Goal: Task Accomplishment & Management: Manage account settings

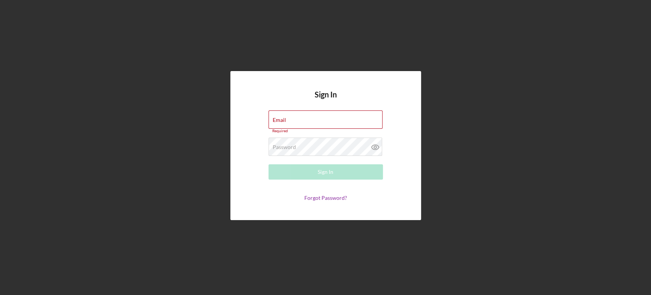
type input "[EMAIL_ADDRESS][DOMAIN_NAME]"
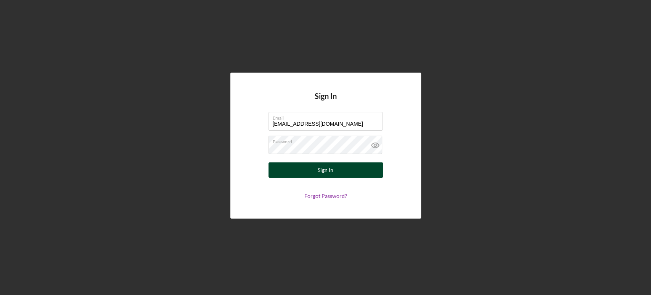
click at [335, 173] on button "Sign In" at bounding box center [326, 169] width 114 height 15
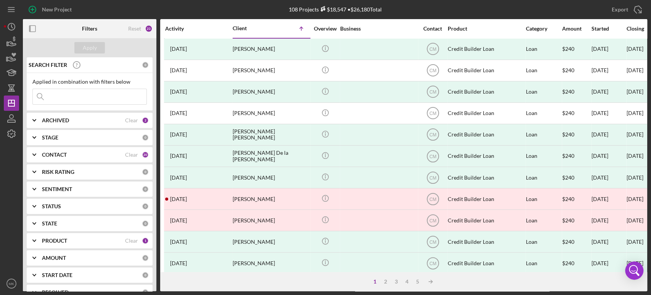
click at [82, 119] on div "ARCHIVED" at bounding box center [83, 120] width 83 height 6
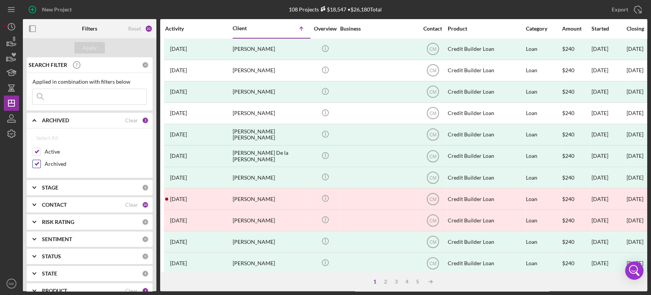
click at [35, 160] on input "Archived" at bounding box center [37, 164] width 8 height 8
checkbox input "false"
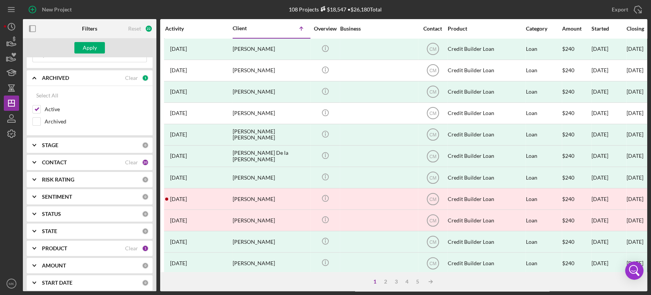
scroll to position [85, 0]
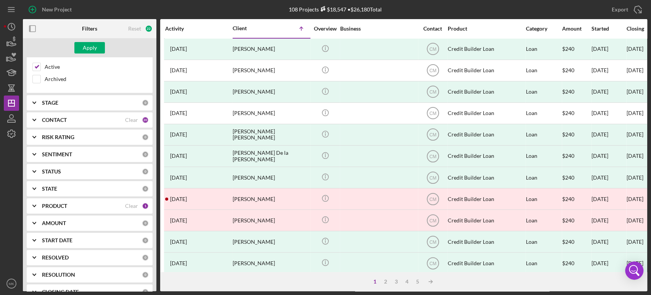
click at [82, 203] on div "PRODUCT" at bounding box center [83, 206] width 83 height 6
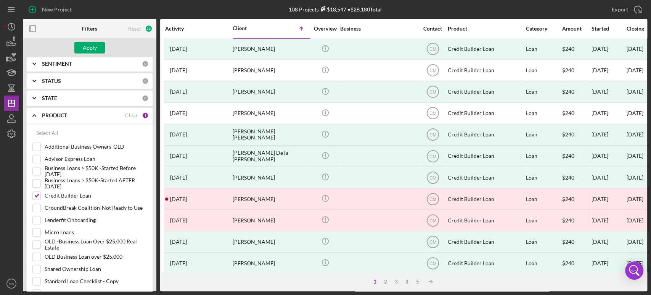
scroll to position [212, 0]
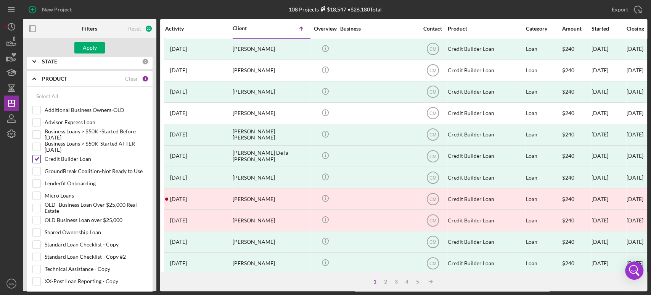
click at [38, 158] on input "Credit Builder Loan" at bounding box center [37, 159] width 8 height 8
checkbox input "false"
click at [36, 194] on input "Micro Loans" at bounding box center [37, 196] width 8 height 8
checkbox input "true"
click at [37, 132] on input "Business Loans > $50K -Started Before [DATE]" at bounding box center [37, 135] width 8 height 8
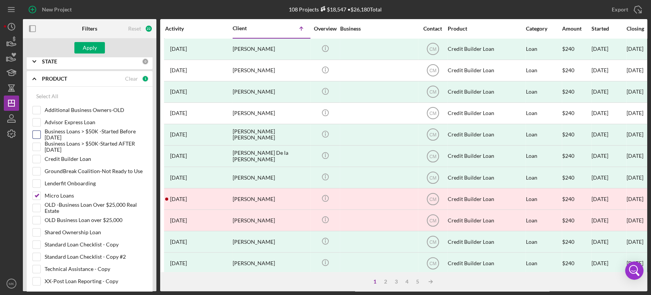
checkbox input "true"
click at [90, 46] on div "Apply" at bounding box center [90, 47] width 14 height 11
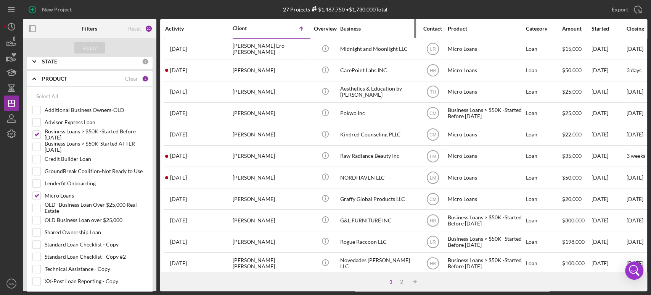
click at [359, 27] on div "Business" at bounding box center [378, 29] width 76 height 6
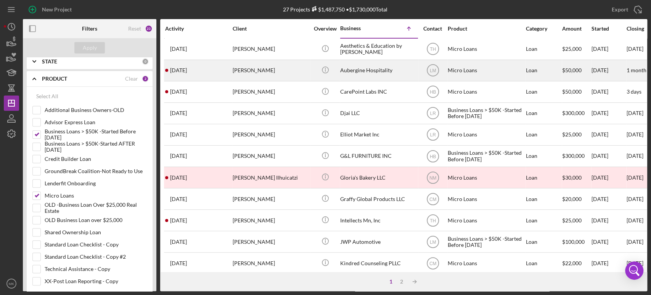
click at [261, 71] on div "[PERSON_NAME]" at bounding box center [271, 70] width 76 height 20
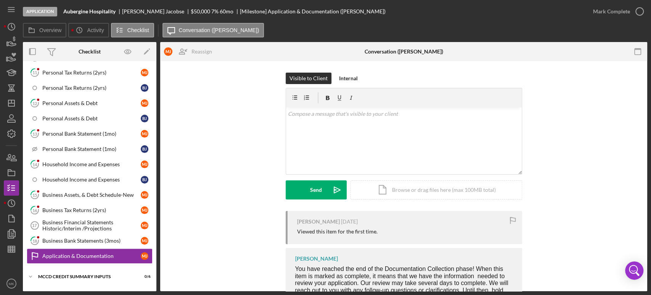
scroll to position [262, 0]
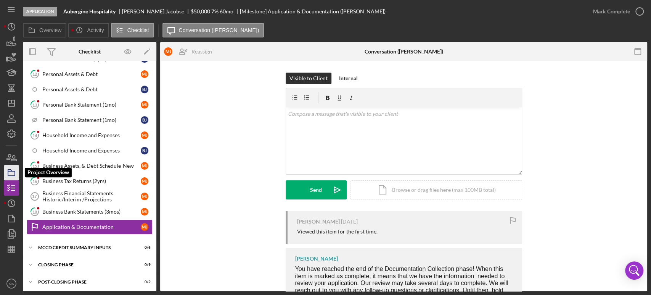
click at [7, 174] on icon "button" at bounding box center [11, 172] width 19 height 19
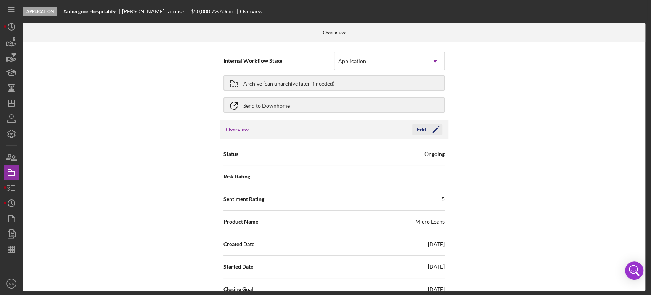
click at [437, 127] on icon "Icon/Edit" at bounding box center [436, 129] width 19 height 19
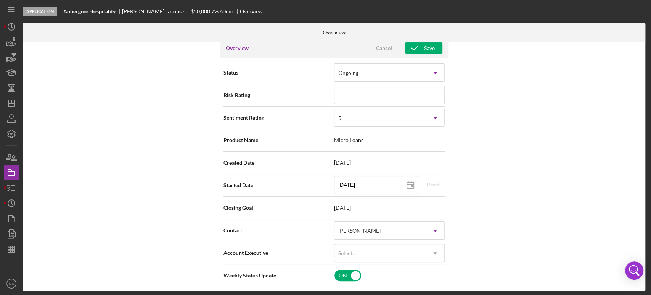
scroll to position [127, 0]
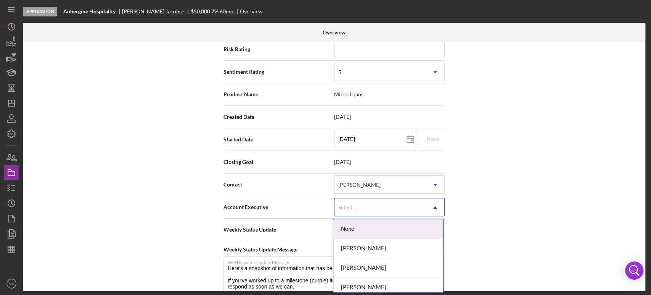
click at [434, 206] on use at bounding box center [436, 207] width 4 height 2
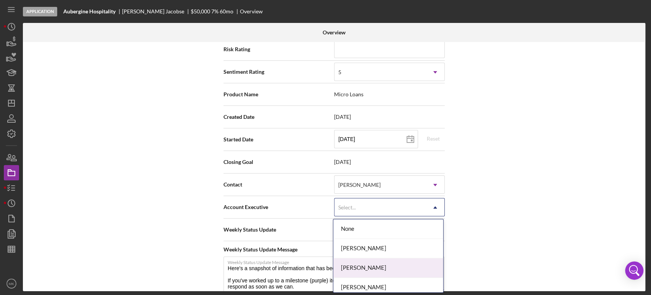
click at [414, 265] on div "[PERSON_NAME]" at bounding box center [389, 267] width 110 height 19
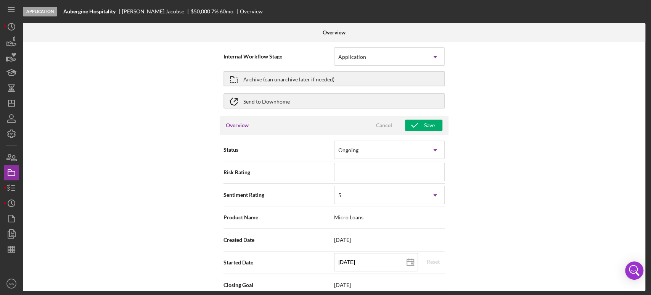
scroll to position [0, 0]
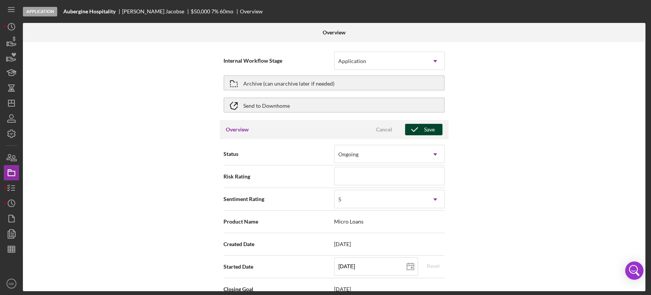
click at [424, 130] on div "Save" at bounding box center [429, 129] width 11 height 11
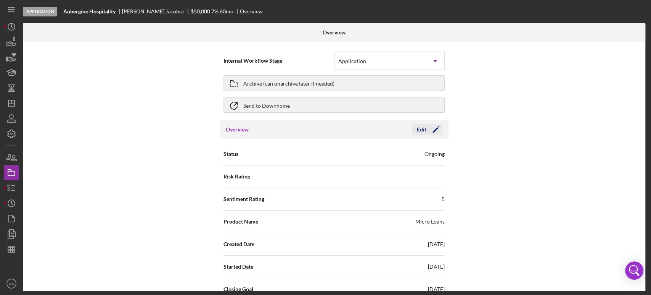
click at [429, 130] on icon "Icon/Edit" at bounding box center [436, 129] width 19 height 19
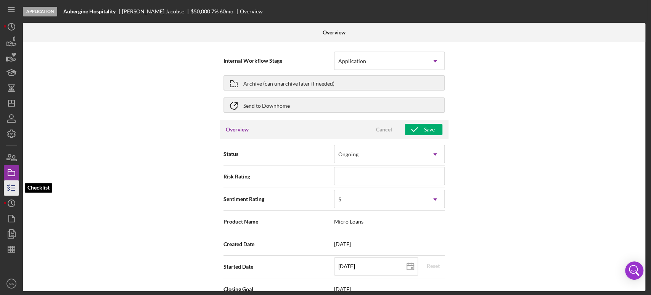
click at [10, 188] on icon "button" at bounding box center [11, 187] width 19 height 19
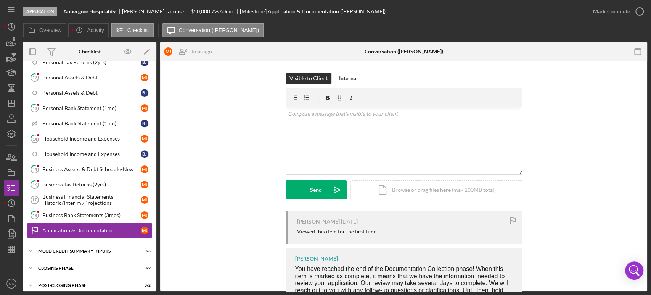
scroll to position [262, 0]
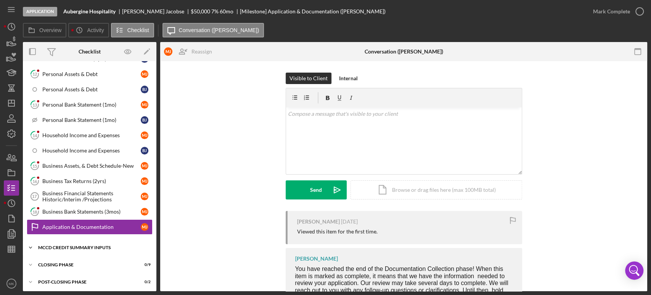
click at [95, 241] on div "Icon/Expander MCCD Credit Summary Inputs 0 / 6" at bounding box center [90, 247] width 134 height 15
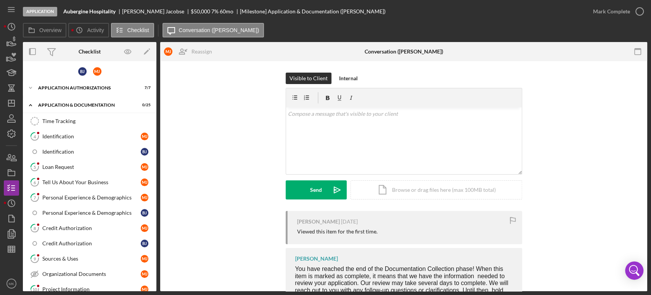
scroll to position [0, 0]
click at [49, 88] on div "Application Authorizations" at bounding box center [92, 89] width 109 height 5
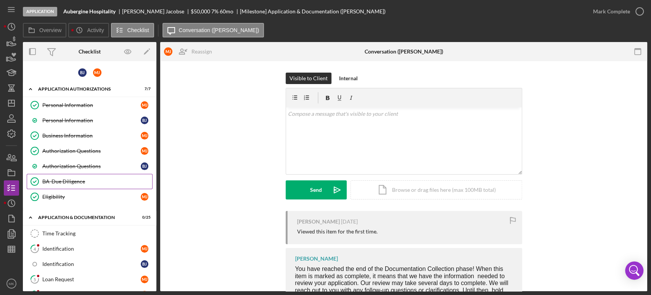
click at [71, 180] on div "BA-Due Diligence" at bounding box center [97, 181] width 110 height 6
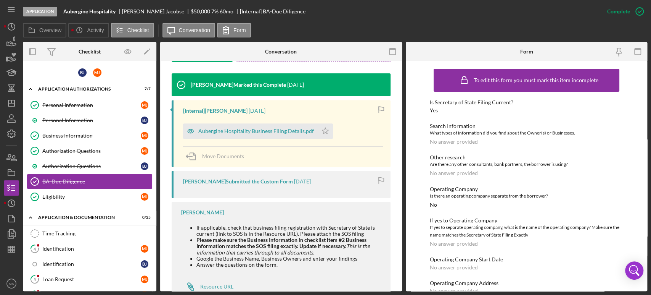
scroll to position [252, 0]
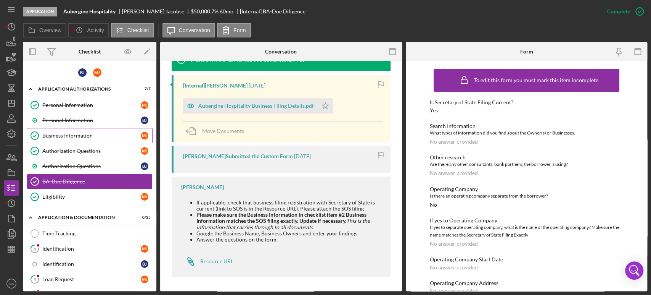
click at [81, 134] on div "Business Information" at bounding box center [91, 135] width 98 height 6
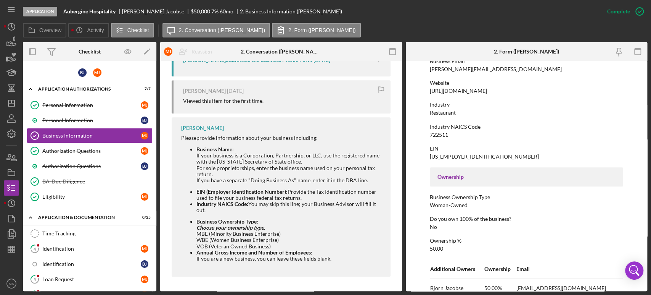
scroll to position [169, 0]
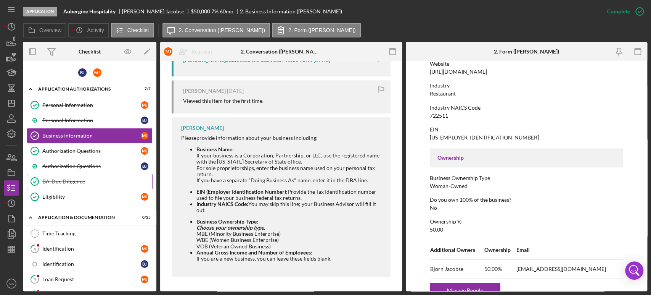
click at [69, 180] on div "BA-Due Diligence" at bounding box center [97, 181] width 110 height 6
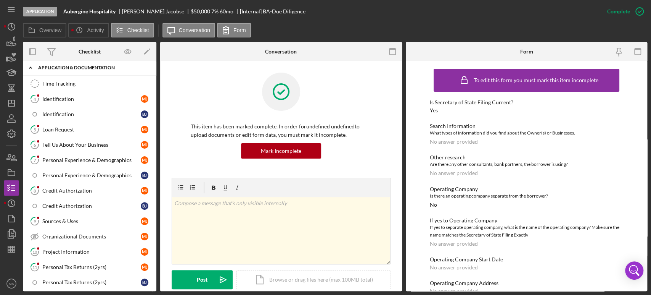
scroll to position [169, 0]
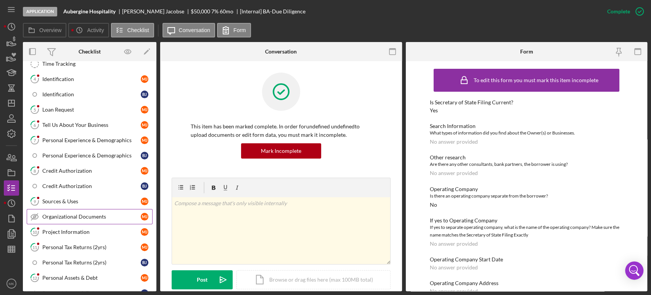
click at [99, 214] on div "Organizational Documents" at bounding box center [91, 216] width 98 height 6
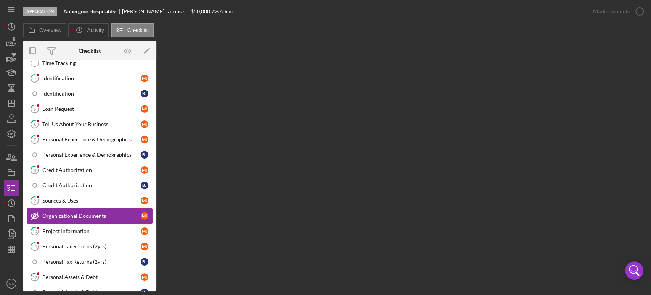
click at [97, 213] on div "Organizational Documents" at bounding box center [91, 216] width 98 height 6
click at [54, 213] on div "Organizational Documents" at bounding box center [91, 216] width 98 height 6
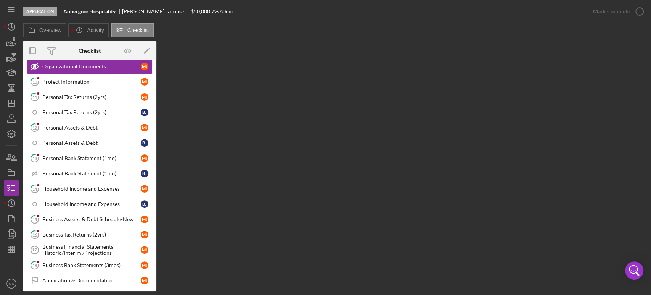
scroll to position [339, 0]
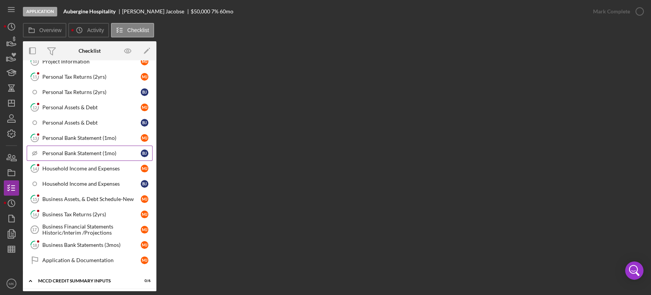
click at [86, 150] on div "Personal Bank Statement (1mo)" at bounding box center [91, 153] width 98 height 6
click at [86, 147] on link "Icon/Checklist Item Sub Hidden Personal Bank Statement (1mo) [PERSON_NAME]" at bounding box center [90, 152] width 126 height 15
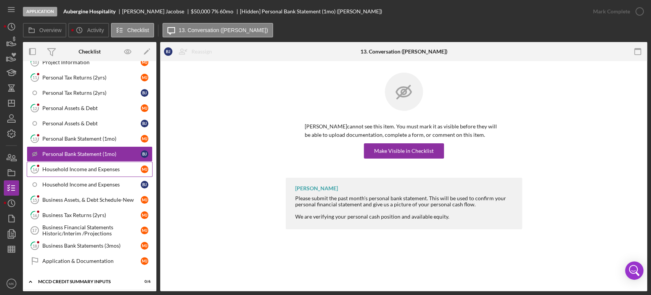
click at [105, 166] on div "Household Income and Expenses" at bounding box center [91, 169] width 98 height 6
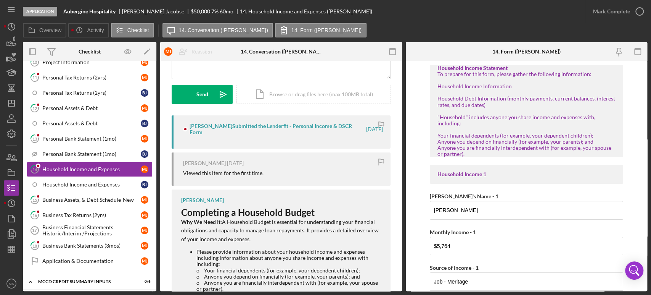
scroll to position [94, 0]
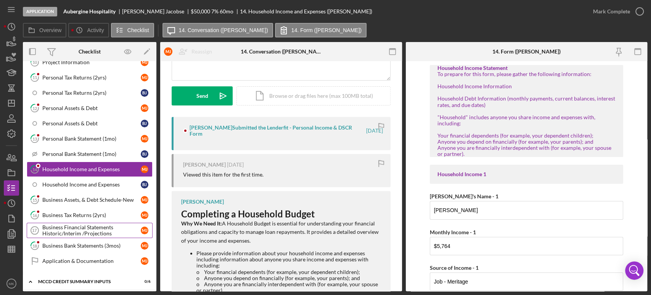
click at [86, 226] on div "Business Financial Statements Historic/Interim /Projections" at bounding box center [91, 230] width 98 height 12
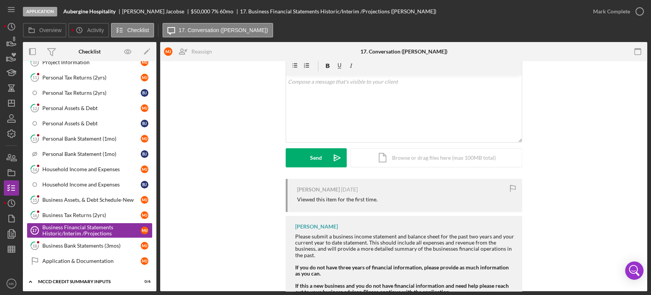
scroll to position [60, 0]
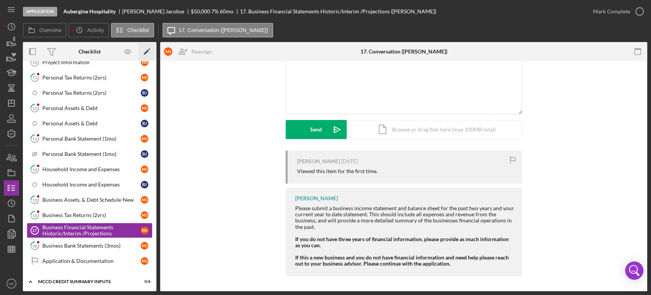
click at [145, 52] on icon "Icon/Edit" at bounding box center [147, 51] width 17 height 17
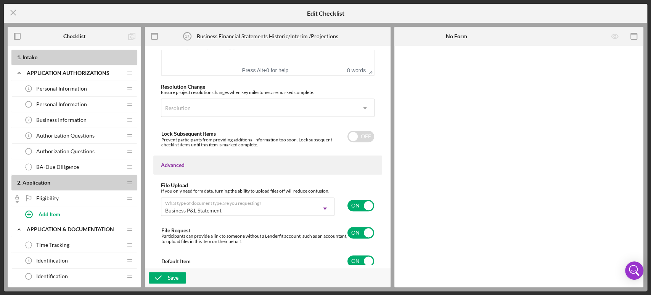
scroll to position [558, 0]
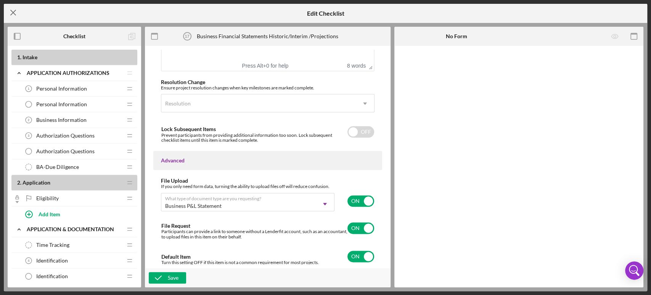
click at [13, 11] on icon "Icon/Menu Close" at bounding box center [13, 12] width 19 height 19
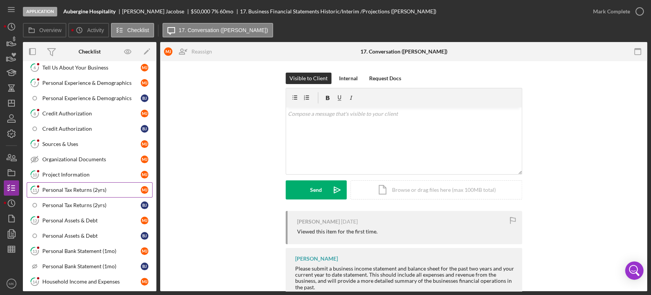
scroll to position [134, 0]
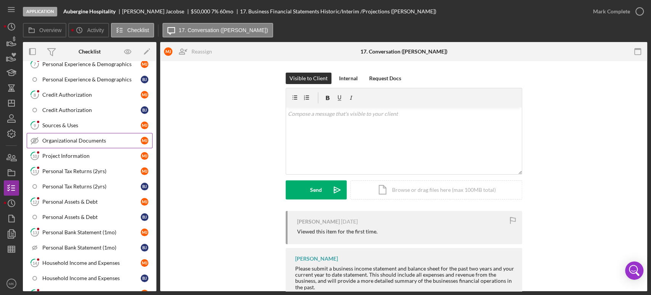
click at [61, 137] on div "Organizational Documents" at bounding box center [91, 140] width 98 height 6
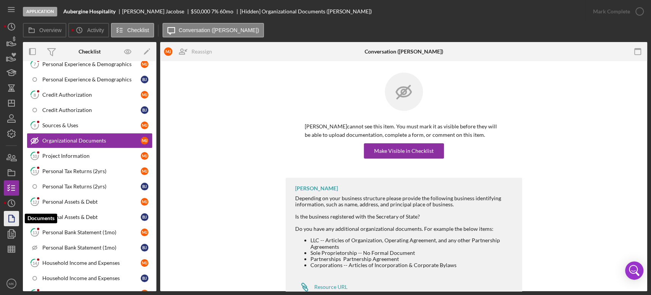
click at [10, 218] on icon "button" at bounding box center [11, 218] width 19 height 19
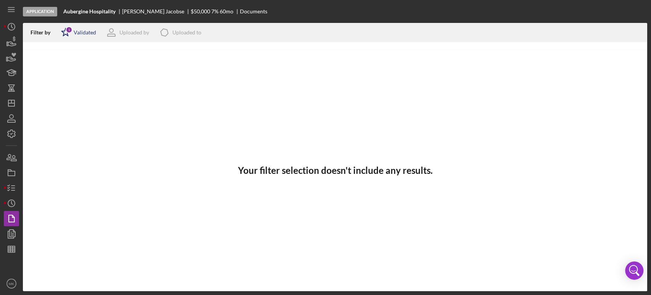
click at [85, 33] on div "Validated" at bounding box center [85, 32] width 23 height 6
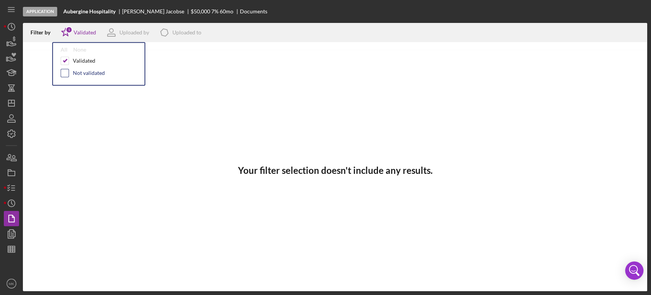
click at [64, 73] on input "checkbox" at bounding box center [65, 73] width 8 height 8
checkbox input "true"
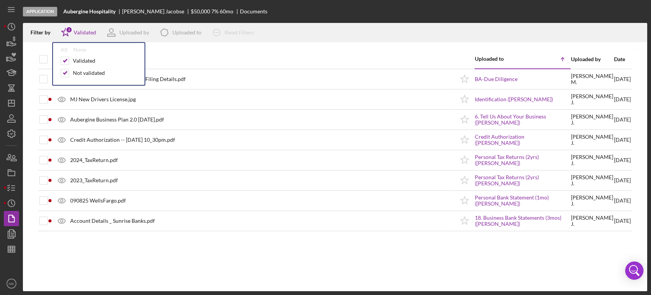
click at [71, 247] on div "Document Uploaded to Icon/Table Sort Arrow Uploaded by Date Aubergine Hospitali…" at bounding box center [335, 170] width 625 height 241
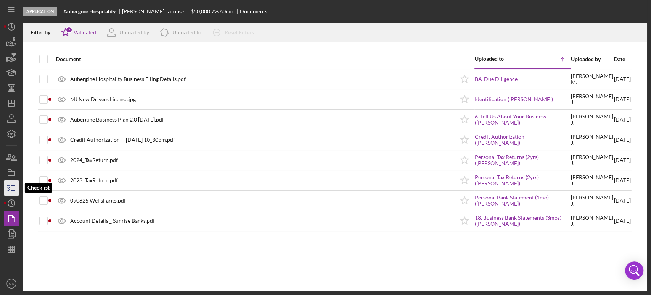
click at [12, 185] on line "button" at bounding box center [12, 185] width 3 height 0
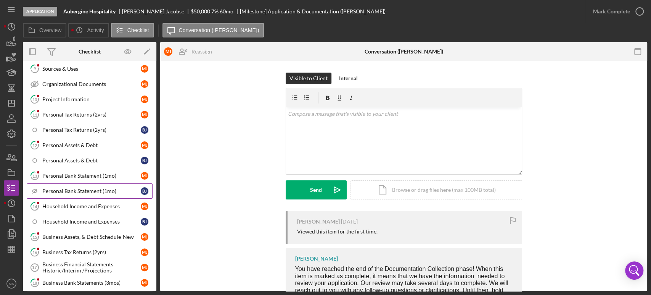
scroll to position [176, 0]
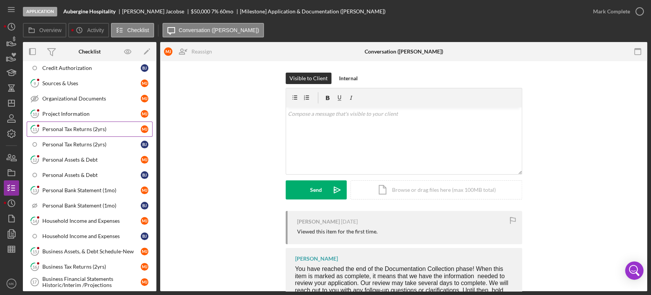
click at [101, 126] on div "Personal Tax Returns (2yrs)" at bounding box center [91, 129] width 98 height 6
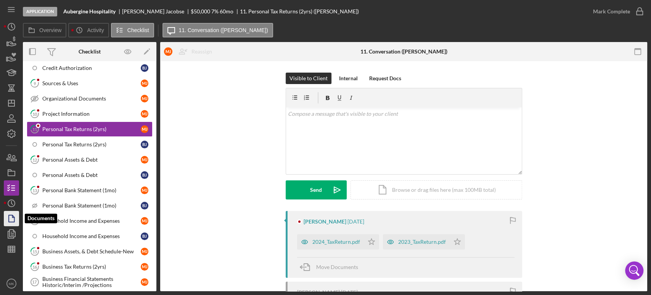
click at [13, 219] on icon "button" at bounding box center [11, 218] width 19 height 19
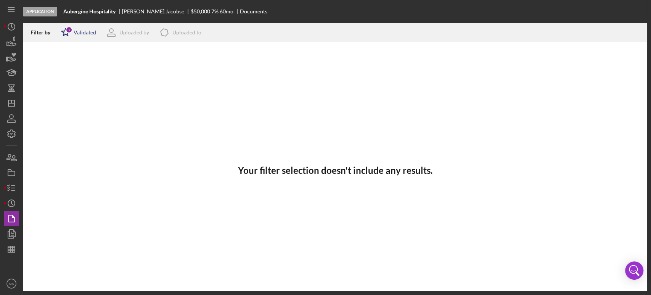
click at [81, 30] on div "Validated" at bounding box center [85, 32] width 23 height 6
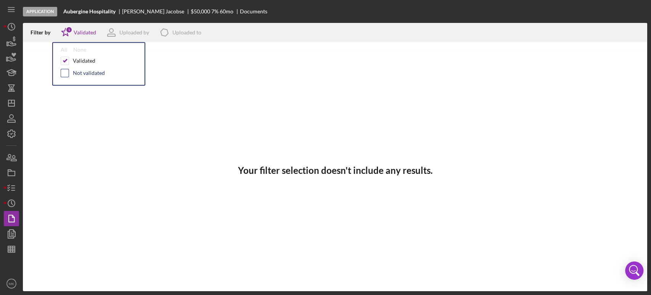
click at [65, 70] on input "checkbox" at bounding box center [65, 73] width 8 height 8
checkbox input "true"
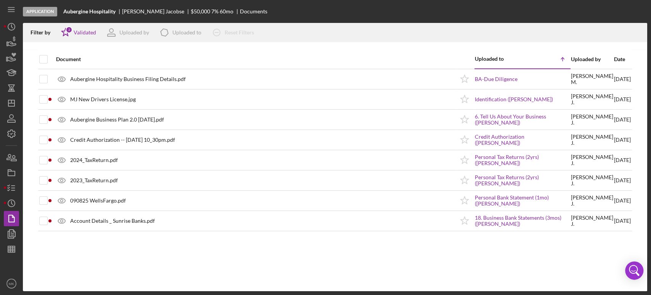
click at [264, 48] on div at bounding box center [335, 46] width 625 height 8
click at [89, 31] on div "Validated" at bounding box center [85, 32] width 23 height 6
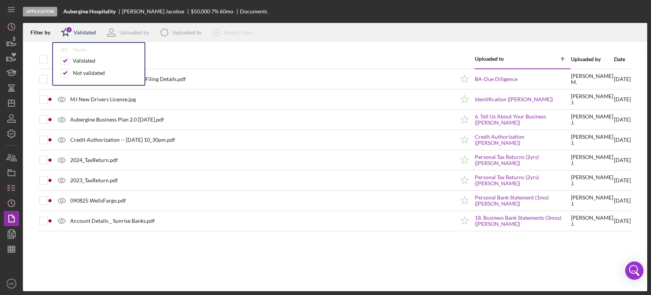
click at [82, 30] on div "Validated" at bounding box center [85, 32] width 23 height 6
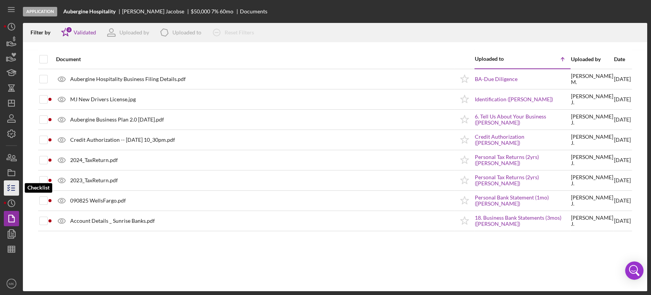
click at [12, 189] on icon "button" at bounding box center [11, 187] width 19 height 19
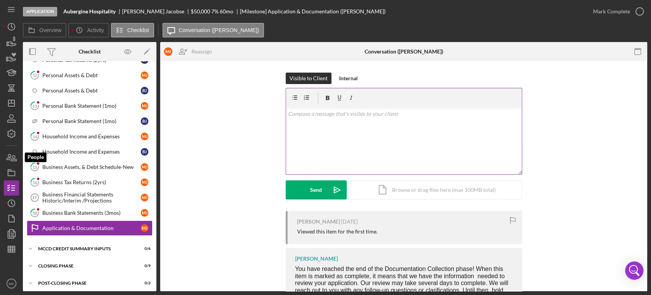
scroll to position [261, 0]
click at [95, 102] on div "Personal Bank Statement (1mo)" at bounding box center [91, 105] width 98 height 6
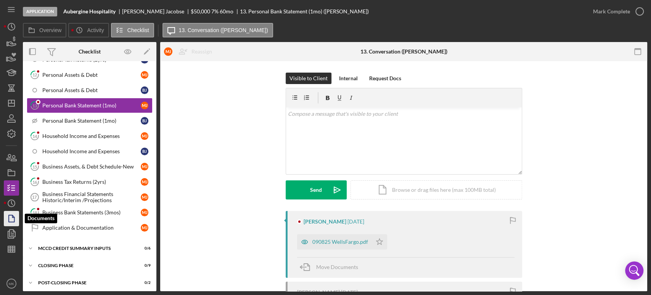
click at [11, 216] on icon "button" at bounding box center [11, 218] width 19 height 19
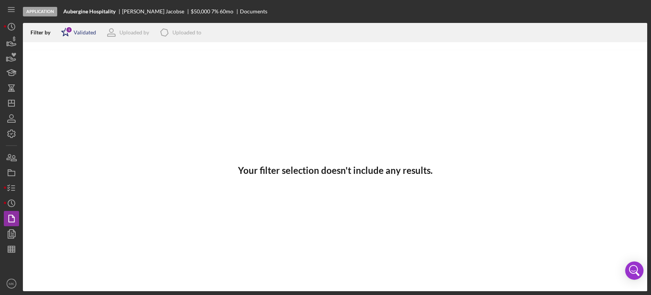
click at [83, 31] on div "Validated" at bounding box center [85, 32] width 23 height 6
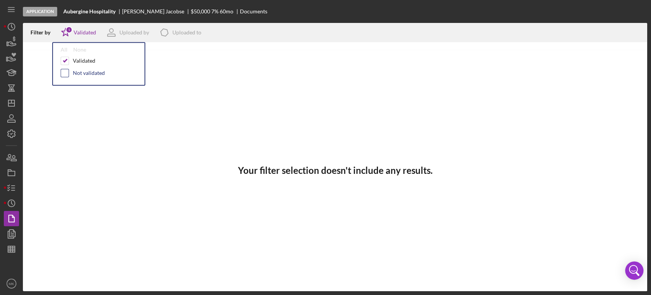
click at [65, 72] on input "checkbox" at bounding box center [65, 73] width 8 height 8
checkbox input "true"
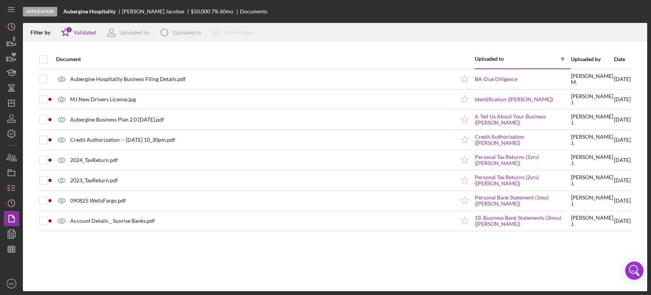
click at [261, 55] on div "Document" at bounding box center [255, 59] width 398 height 18
click at [15, 189] on icon "button" at bounding box center [11, 187] width 19 height 19
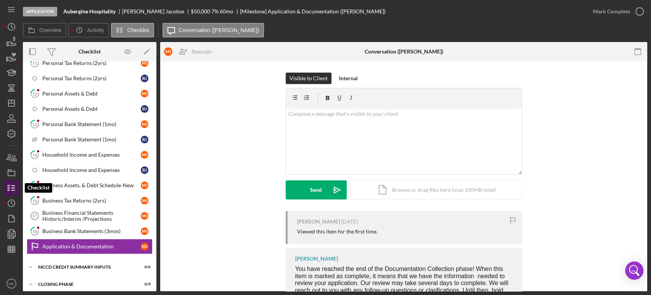
scroll to position [261, 0]
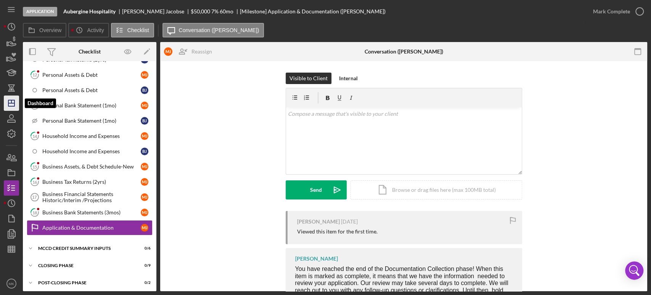
click at [15, 105] on icon "Icon/Dashboard" at bounding box center [11, 103] width 19 height 19
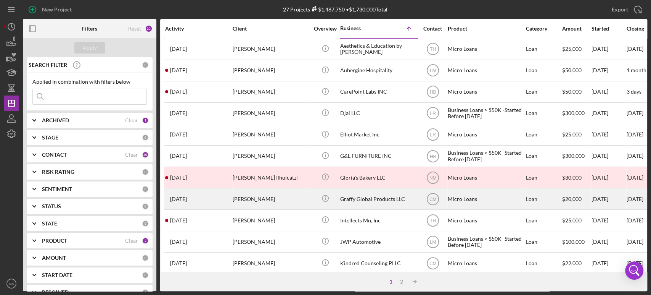
click at [383, 195] on div "Graffy Global Products LLC" at bounding box center [378, 199] width 76 height 20
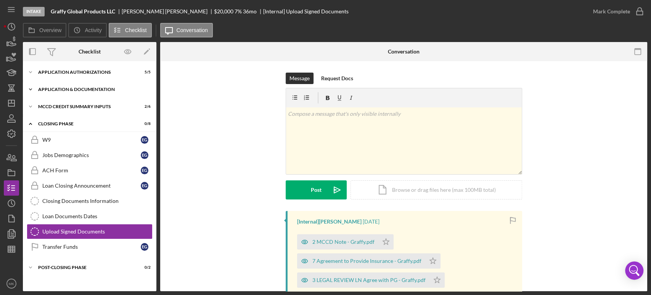
click at [85, 88] on div "Application & Documentation" at bounding box center [92, 89] width 109 height 5
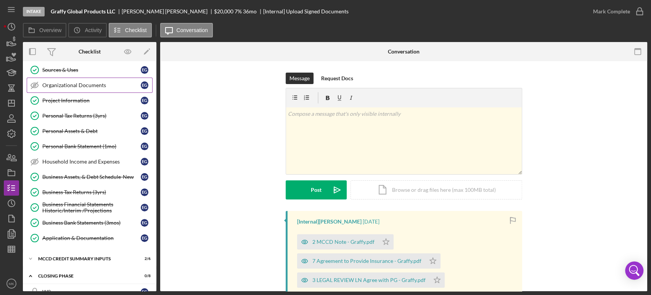
scroll to position [85, 0]
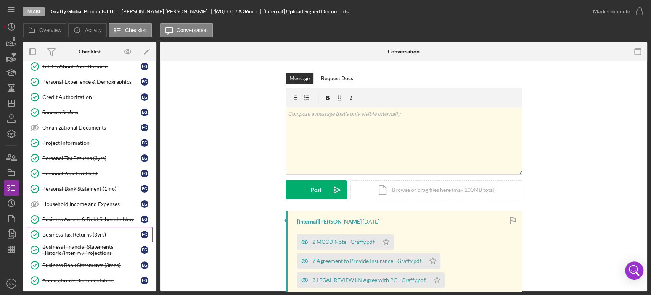
click at [95, 233] on div "Business Tax Returns (3yrs)" at bounding box center [91, 234] width 98 height 6
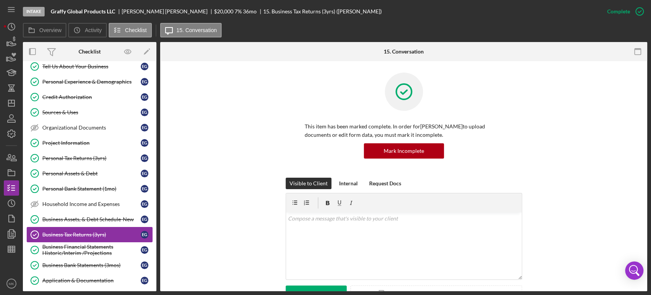
click at [93, 232] on div "Business Tax Returns (3yrs)" at bounding box center [91, 234] width 98 height 6
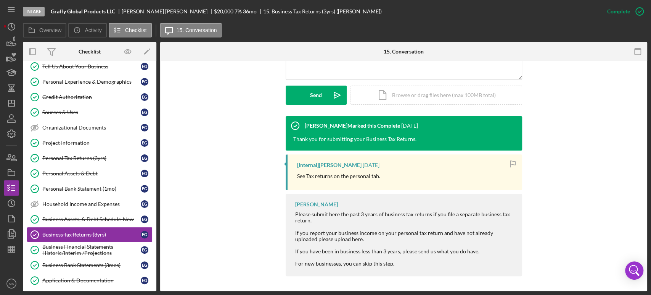
scroll to position [115, 0]
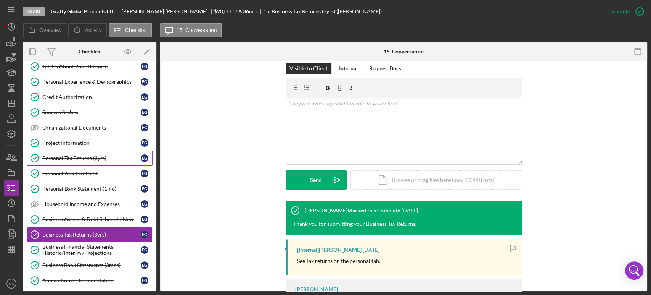
click at [66, 158] on div "Personal Tax Returns (3yrs)" at bounding box center [91, 158] width 98 height 6
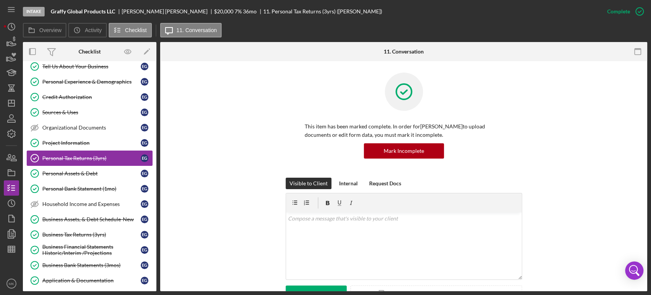
click at [95, 156] on div "Personal Tax Returns (3yrs)" at bounding box center [91, 158] width 98 height 6
click at [11, 217] on icon "button" at bounding box center [11, 218] width 19 height 19
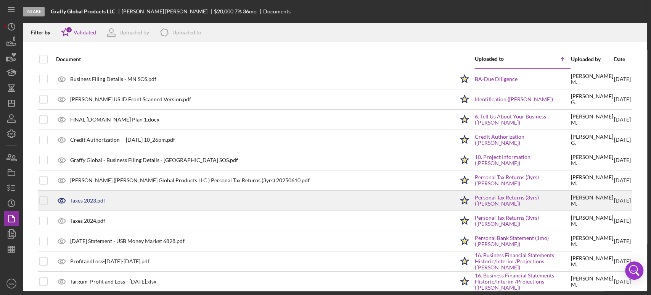
click at [94, 200] on div "Taxes 2023.pdf" at bounding box center [87, 200] width 35 height 6
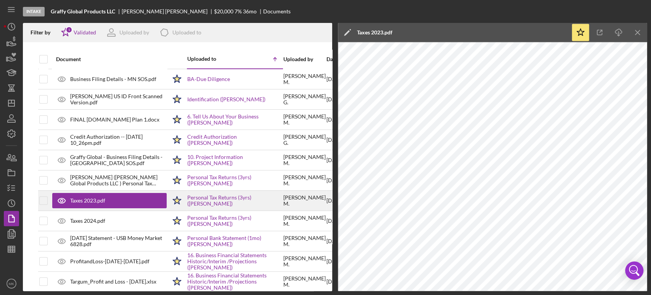
click at [105, 202] on div "Taxes 2023.pdf" at bounding box center [87, 200] width 35 height 6
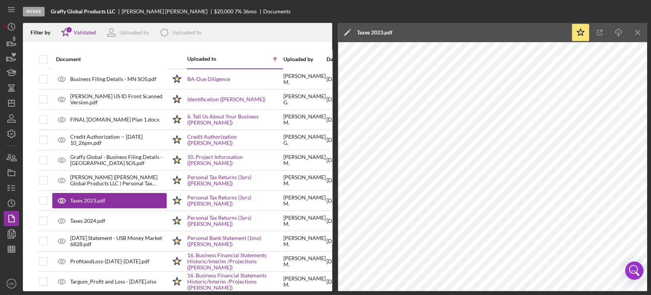
click at [346, 32] on icon "Icon/Edit" at bounding box center [347, 32] width 19 height 19
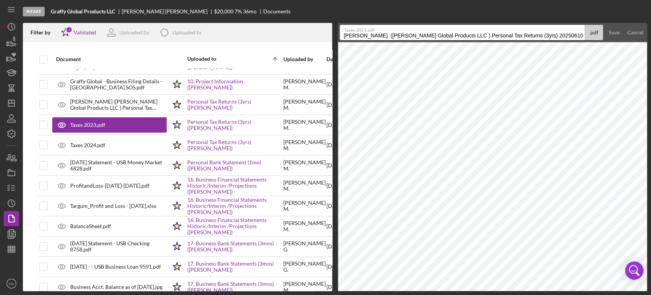
scroll to position [85, 0]
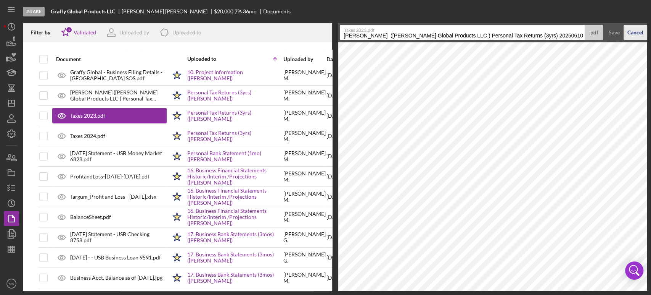
click at [639, 31] on div "Cancel" at bounding box center [636, 32] width 16 height 15
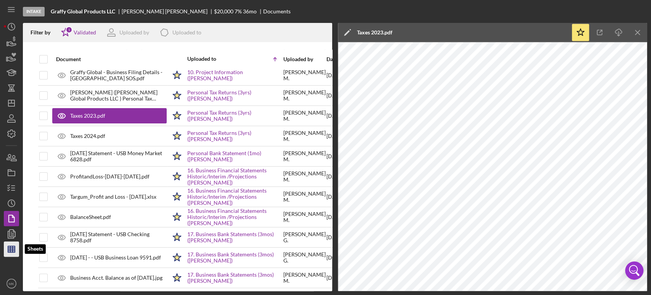
click at [13, 249] on line "button" at bounding box center [13, 249] width 0 height 6
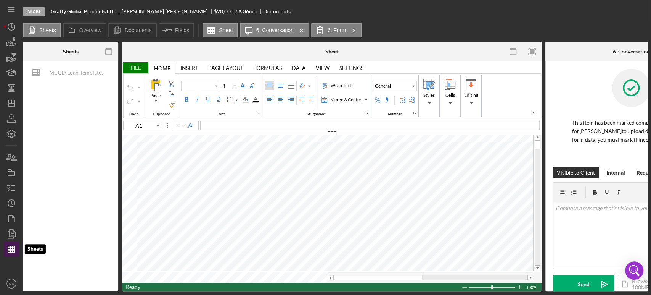
type input "Calibri"
type input "11"
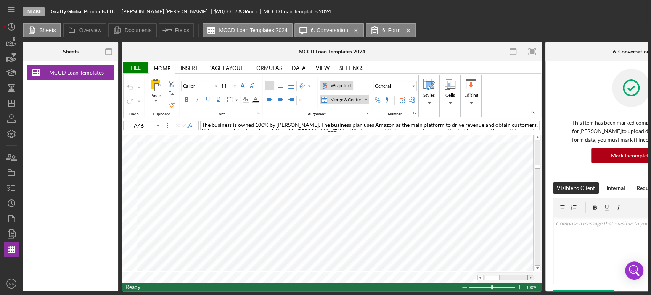
click at [529, 275] on span at bounding box center [530, 277] width 5 height 5
click at [480, 275] on span at bounding box center [480, 277] width 5 height 5
type input "A47"
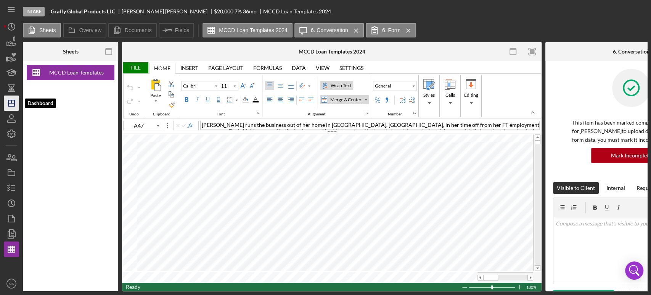
click at [15, 103] on icon "Icon/Dashboard" at bounding box center [11, 103] width 19 height 19
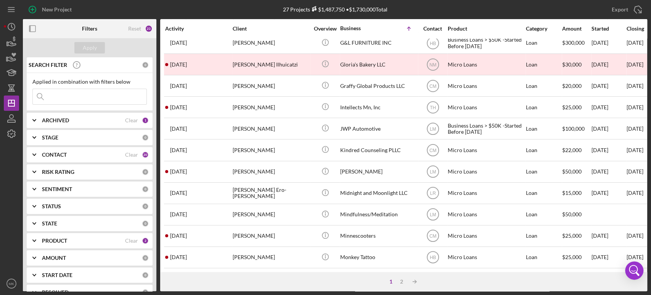
scroll to position [127, 0]
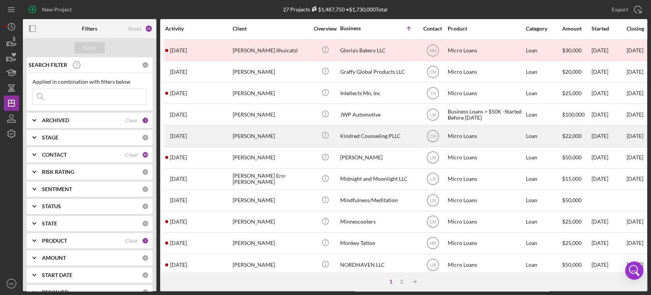
click at [376, 134] on div "Kindred Counseling PLLC" at bounding box center [378, 136] width 76 height 20
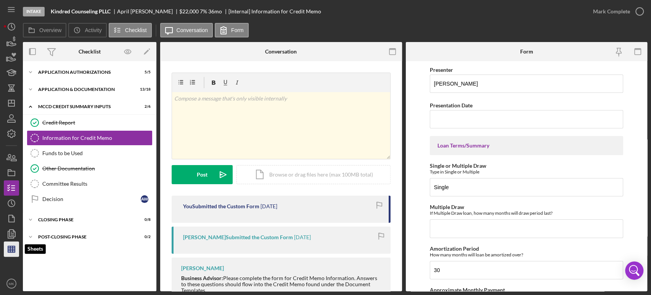
click at [11, 250] on icon "button" at bounding box center [11, 248] width 19 height 19
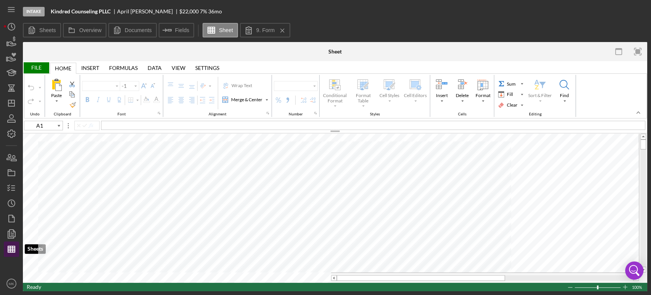
type input "Calibri"
type input "11"
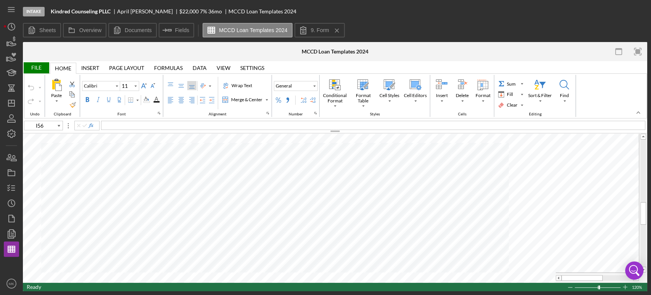
type input "B1"
type input "20"
type input "I27"
type input "11"
type input "A9"
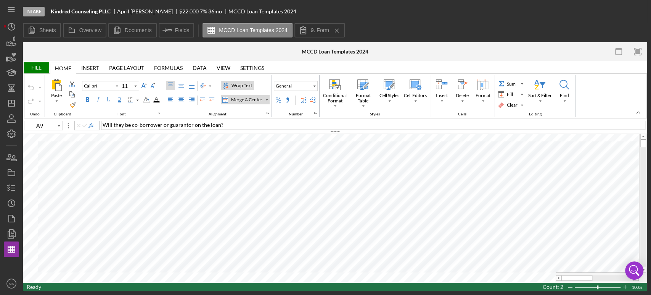
click at [35, 66] on div "File" at bounding box center [36, 67] width 26 height 11
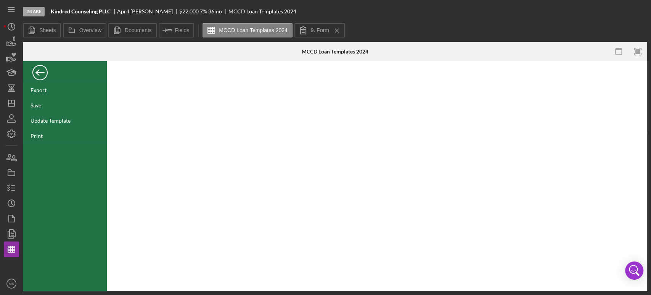
click at [41, 71] on div "Back" at bounding box center [39, 70] width 15 height 15
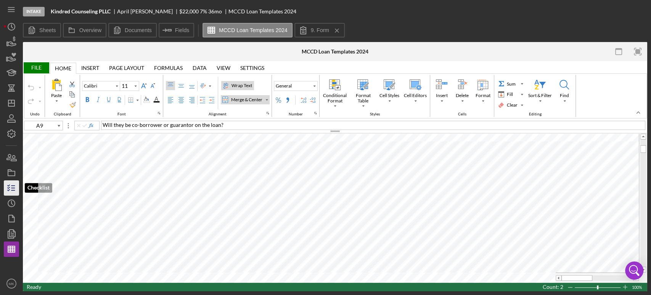
click at [12, 187] on icon "button" at bounding box center [11, 187] width 19 height 19
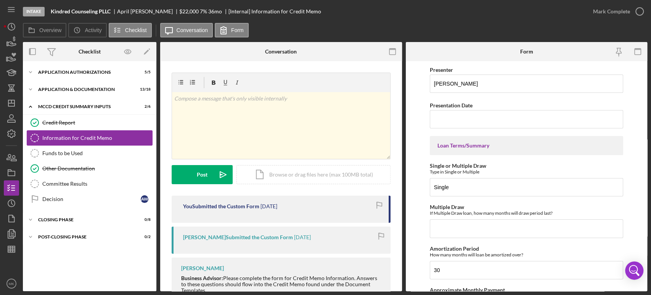
click at [106, 139] on div "Information for Credit Memo" at bounding box center [97, 138] width 110 height 6
click at [391, 47] on icon "button" at bounding box center [392, 51] width 17 height 17
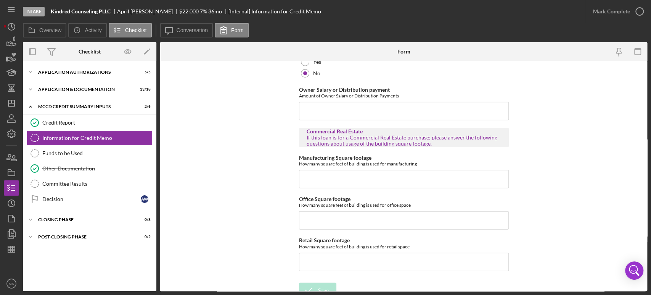
scroll to position [1375, 0]
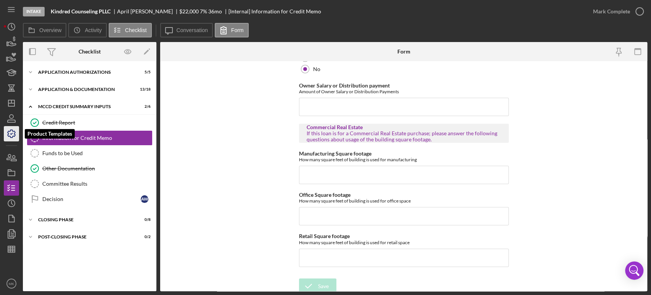
click at [13, 132] on icon "button" at bounding box center [11, 133] width 19 height 19
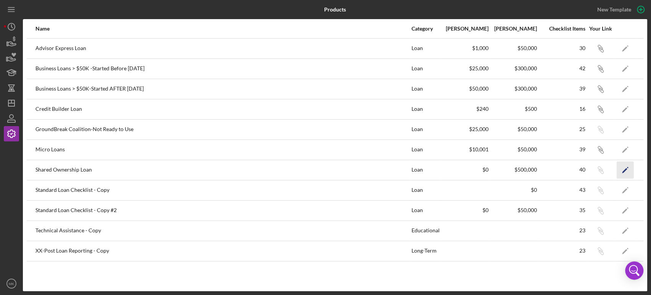
click at [626, 168] on polygon "button" at bounding box center [624, 170] width 5 height 5
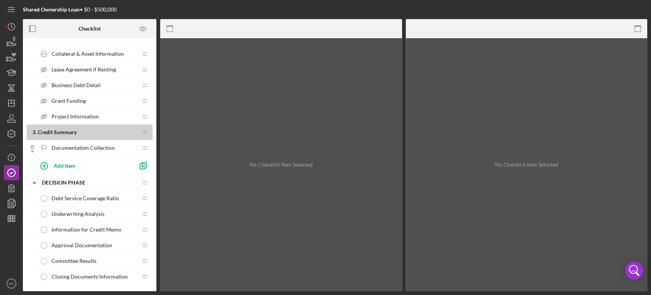
scroll to position [382, 0]
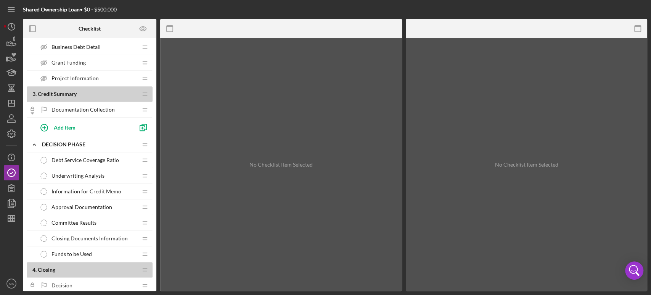
click at [116, 188] on span "Information for Credit Memo" at bounding box center [87, 191] width 70 height 6
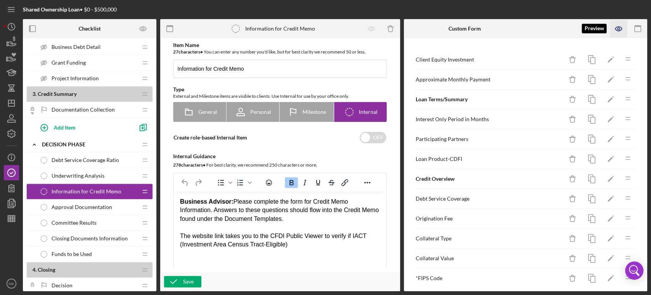
click at [621, 28] on icon "button" at bounding box center [619, 28] width 17 height 17
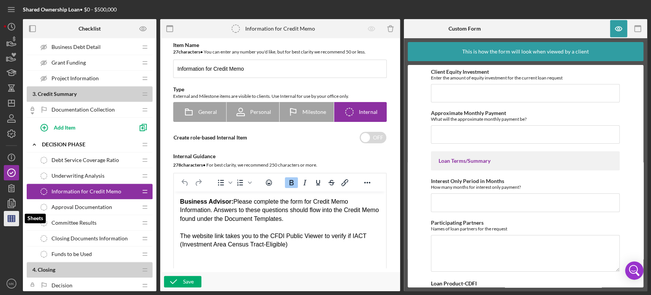
click at [12, 221] on polygon "button" at bounding box center [11, 218] width 7 height 6
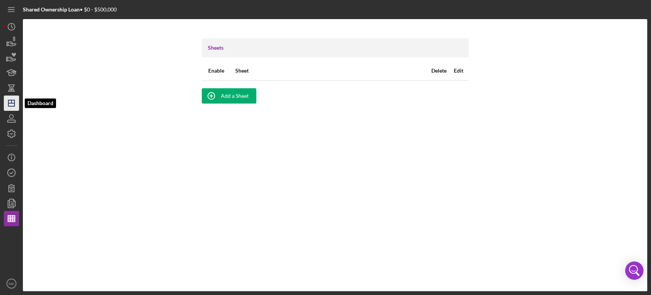
click at [12, 101] on icon "Icon/Dashboard" at bounding box center [11, 103] width 19 height 19
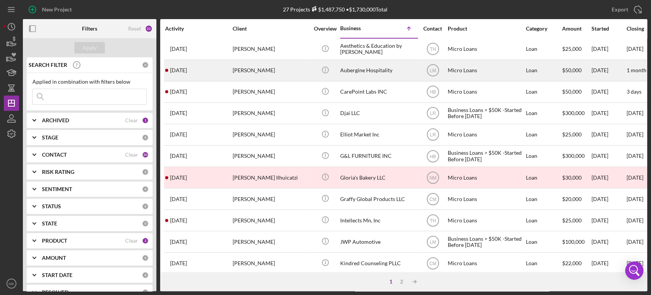
click at [257, 69] on div "[PERSON_NAME]" at bounding box center [271, 70] width 76 height 20
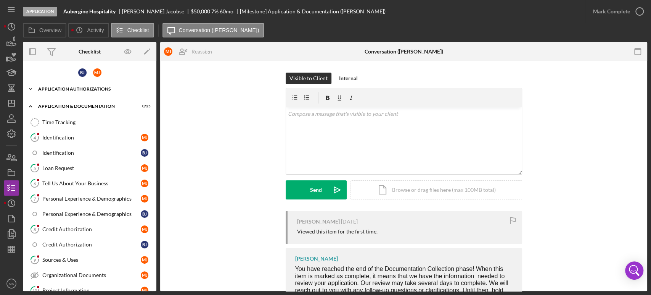
click at [31, 86] on icon "Icon/Expander" at bounding box center [30, 88] width 15 height 15
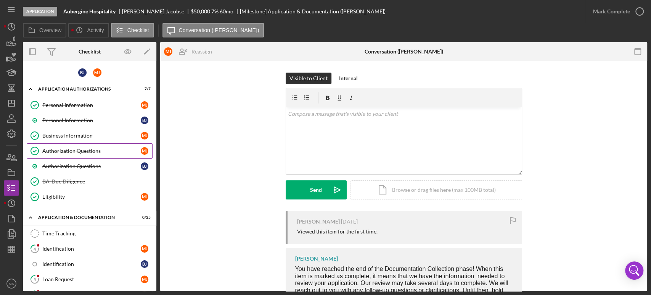
click at [99, 151] on div "Authorization Questions" at bounding box center [91, 151] width 98 height 6
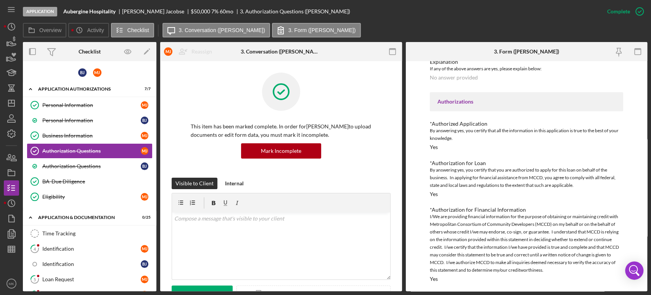
scroll to position [313, 0]
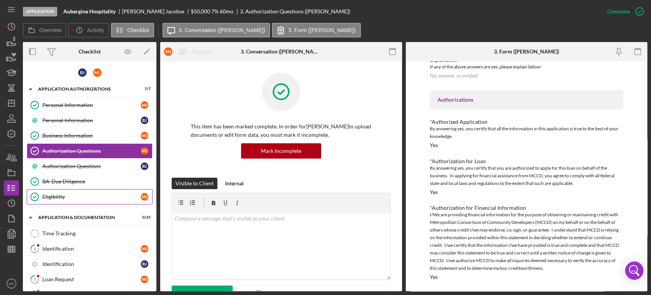
click at [87, 193] on div "Eligibility" at bounding box center [91, 196] width 98 height 6
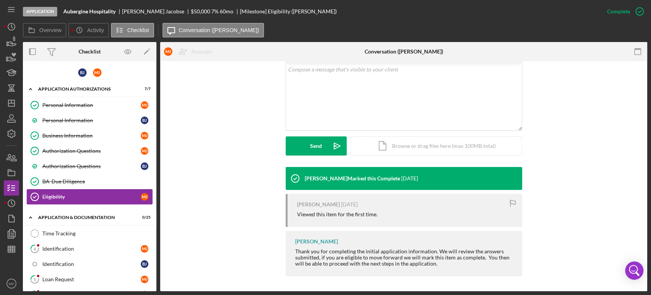
click at [106, 193] on div "Eligibility" at bounding box center [91, 196] width 98 height 6
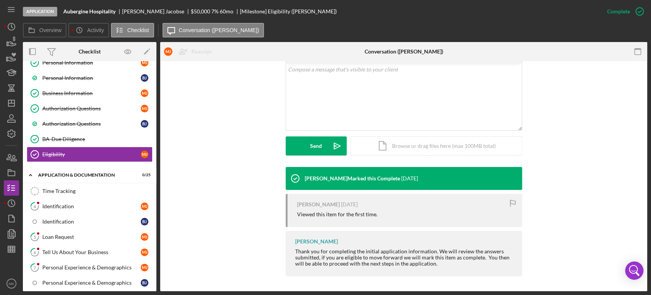
scroll to position [85, 0]
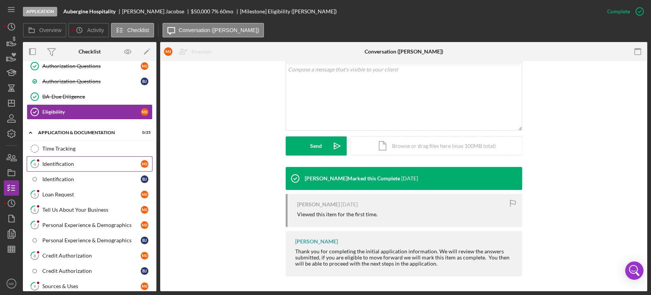
click at [102, 164] on div "Identification" at bounding box center [91, 164] width 98 height 6
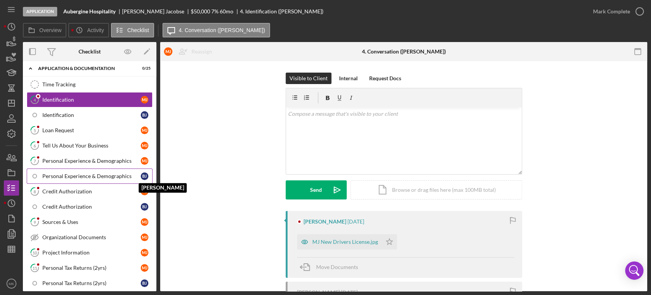
scroll to position [169, 0]
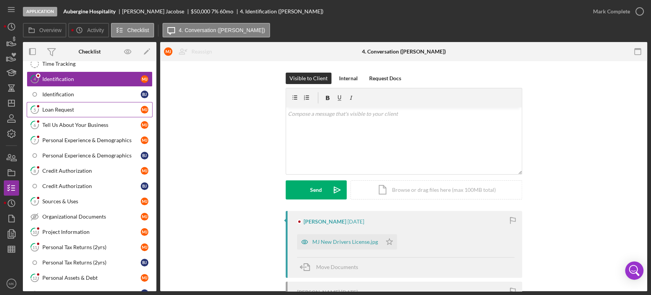
click at [66, 108] on div "Loan Request" at bounding box center [91, 109] width 98 height 6
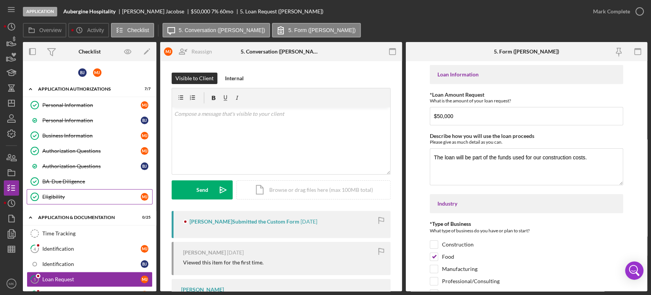
click at [116, 193] on div "Eligibility" at bounding box center [91, 196] width 98 height 6
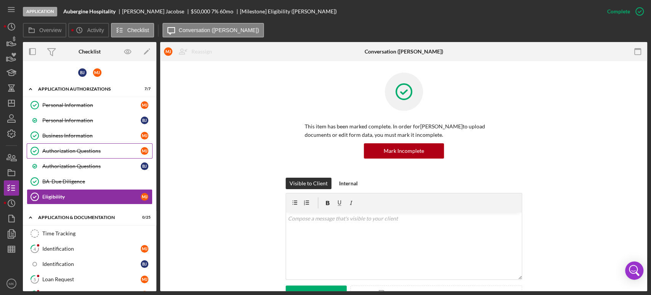
click at [90, 148] on div "Authorization Questions" at bounding box center [91, 151] width 98 height 6
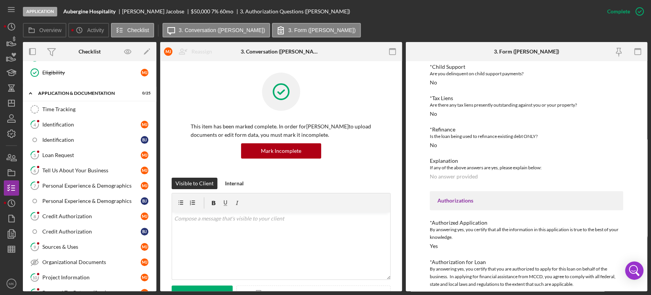
scroll to position [127, 0]
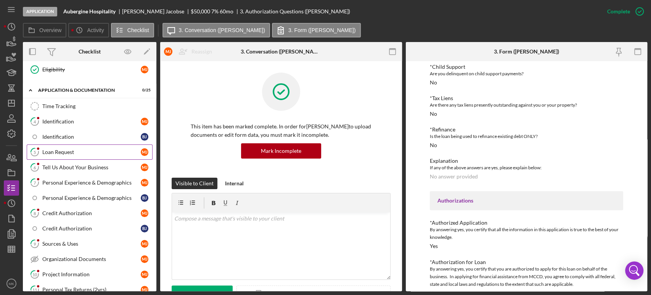
click at [90, 151] on div "Loan Request" at bounding box center [91, 152] width 98 height 6
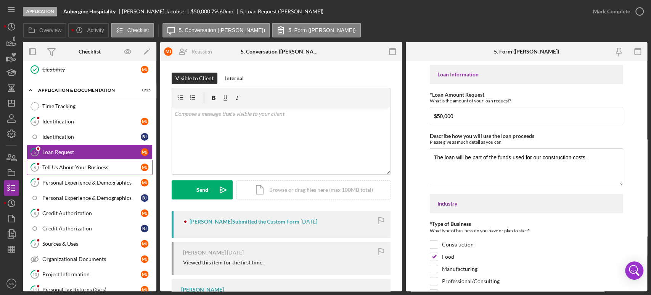
click at [91, 164] on div "Tell Us About Your Business" at bounding box center [91, 167] width 98 height 6
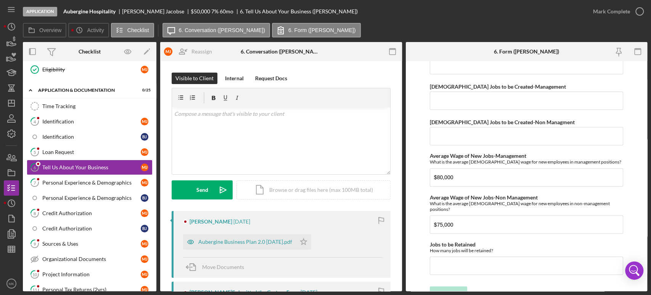
scroll to position [857, 0]
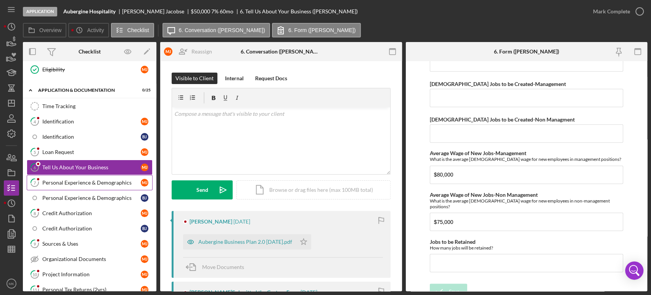
click at [86, 180] on div "Personal Experience & Demographics" at bounding box center [91, 182] width 98 height 6
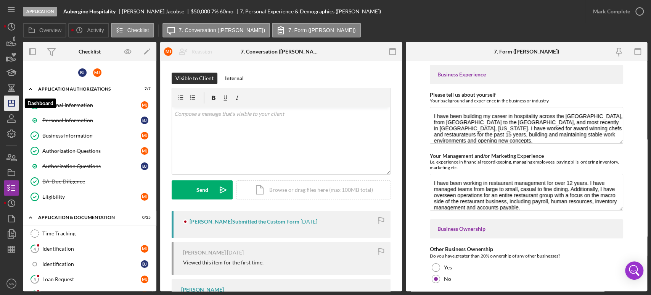
click at [8, 105] on polygon "button" at bounding box center [11, 103] width 6 height 6
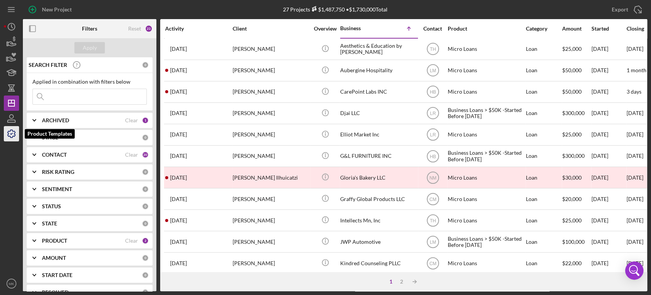
click at [11, 133] on polyline "button" at bounding box center [12, 133] width 2 height 1
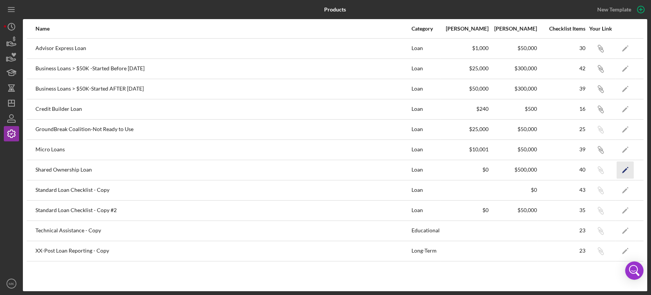
click at [628, 167] on icon "button" at bounding box center [628, 167] width 2 height 2
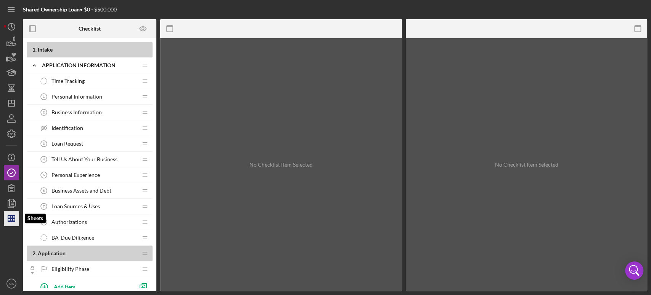
click at [12, 219] on icon "button" at bounding box center [11, 218] width 19 height 19
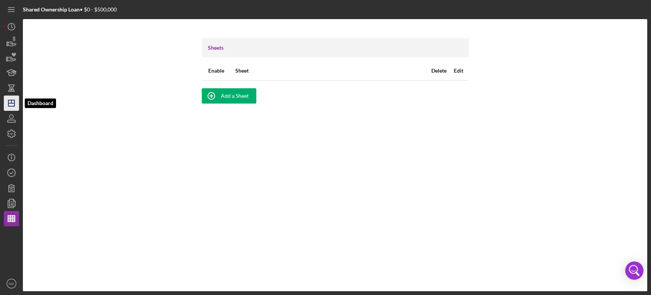
click at [12, 102] on icon "Icon/Dashboard" at bounding box center [11, 103] width 19 height 19
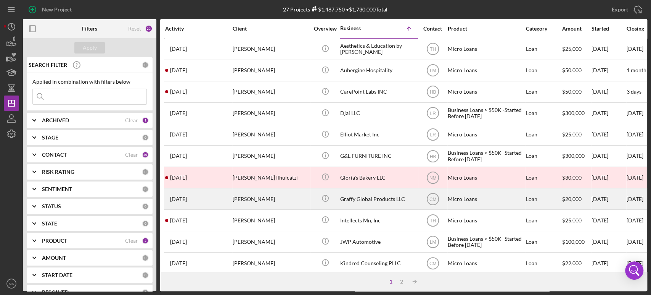
click at [294, 198] on div "[PERSON_NAME]" at bounding box center [271, 199] width 76 height 20
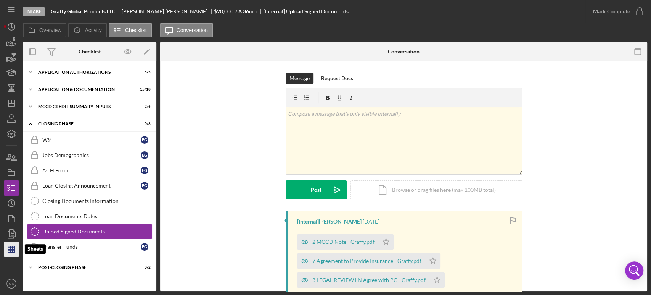
click at [8, 248] on polygon "button" at bounding box center [11, 249] width 7 height 6
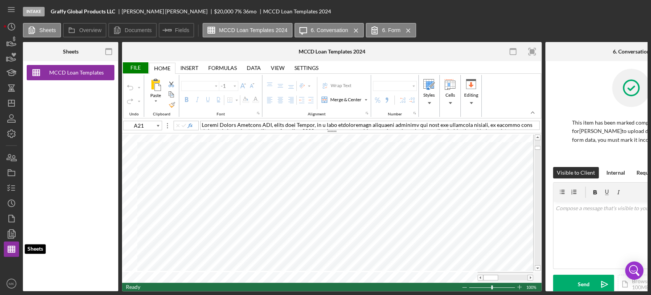
type input "Calibri"
type input "11"
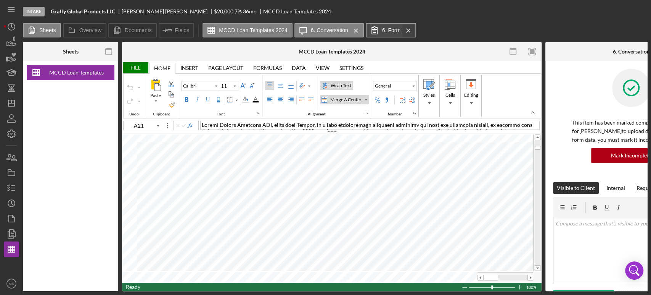
click at [409, 30] on icon "Icon/Menu Close" at bounding box center [408, 30] width 13 height 19
click at [358, 28] on icon "Icon/Menu Close" at bounding box center [356, 30] width 13 height 19
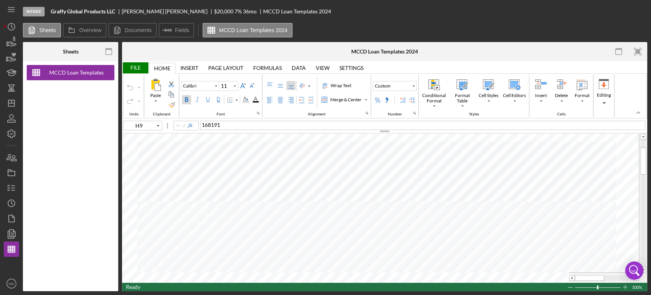
type input "I52"
click at [14, 134] on icon "button" at bounding box center [12, 134] width 8 height 8
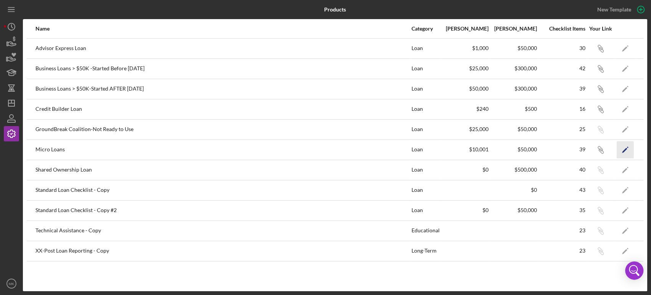
click at [626, 148] on polygon "button" at bounding box center [624, 149] width 5 height 5
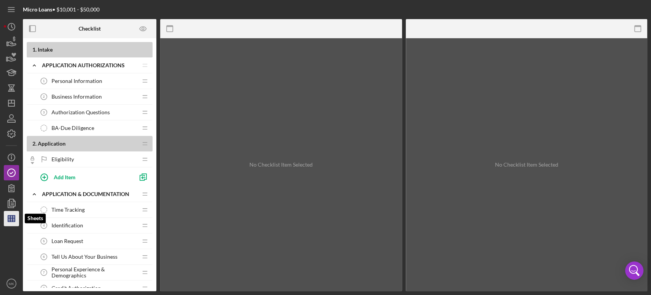
click at [11, 216] on icon "button" at bounding box center [11, 218] width 19 height 19
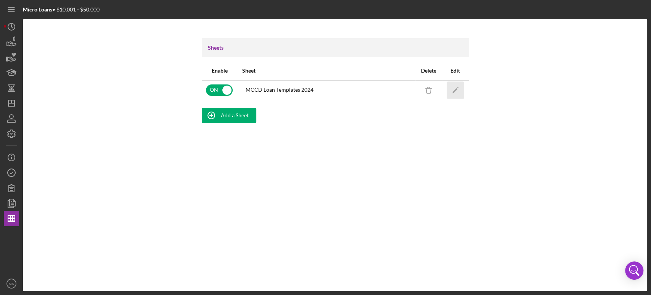
click at [457, 89] on icon "Icon/Edit" at bounding box center [455, 89] width 17 height 17
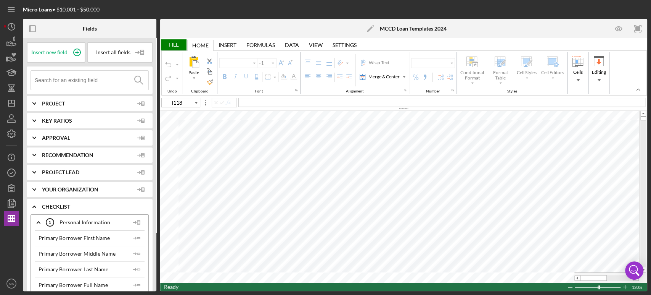
type input "Calibri"
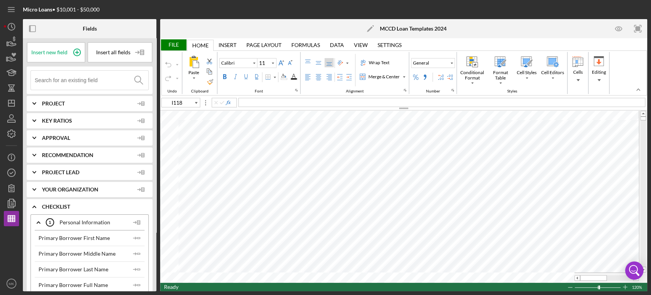
type input "8"
type input "D7"
type input "11"
type input "C6"
type input "Arial"
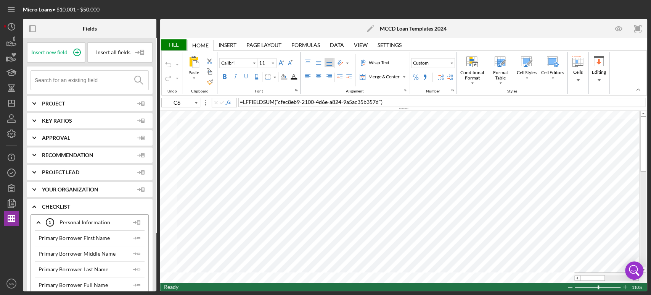
type input "8"
type input "F17"
type input "Calibri"
type input "11"
type input "J46"
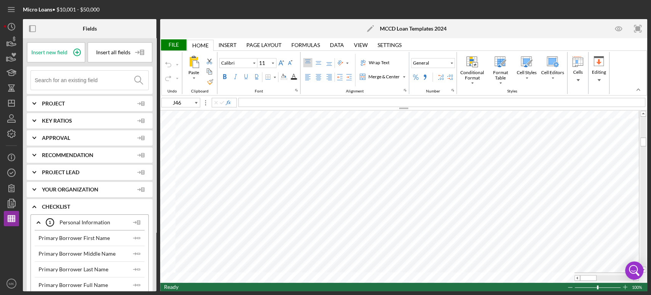
type input "Calibri"
click at [13, 102] on icon "Icon/Dashboard" at bounding box center [11, 103] width 19 height 19
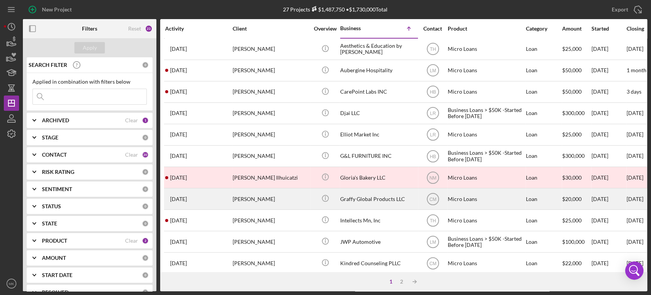
click at [302, 199] on div "[PERSON_NAME]" at bounding box center [271, 199] width 76 height 20
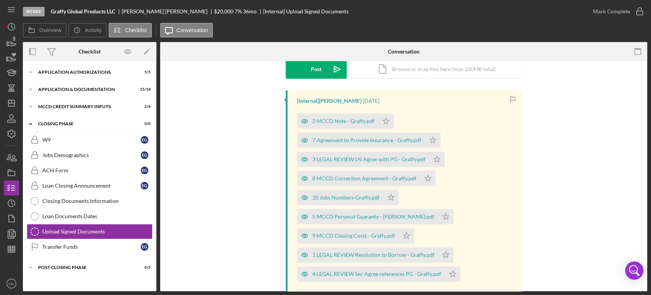
scroll to position [127, 0]
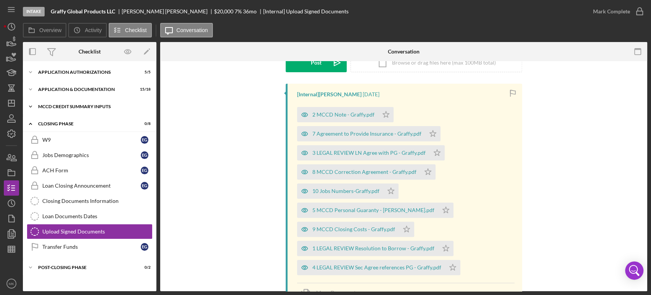
click at [84, 103] on div "Icon/Expander MCCD Credit Summary Inputs 2 / 6" at bounding box center [90, 106] width 134 height 15
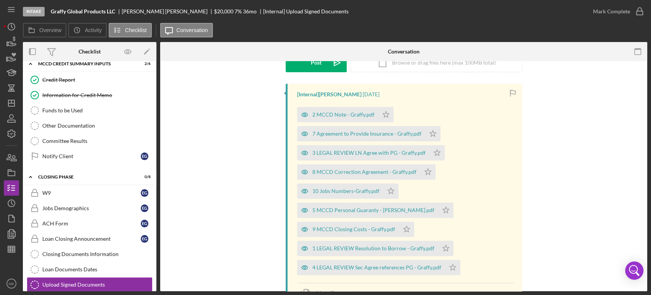
scroll to position [82, 0]
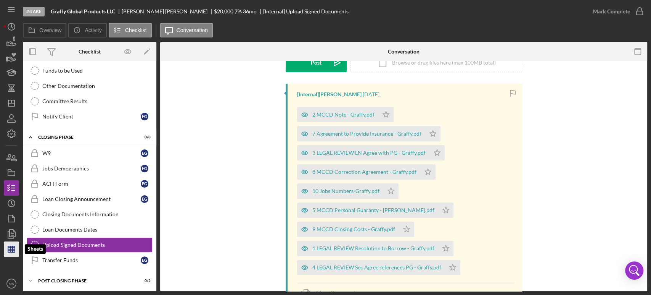
click at [13, 250] on line "button" at bounding box center [13, 249] width 0 height 6
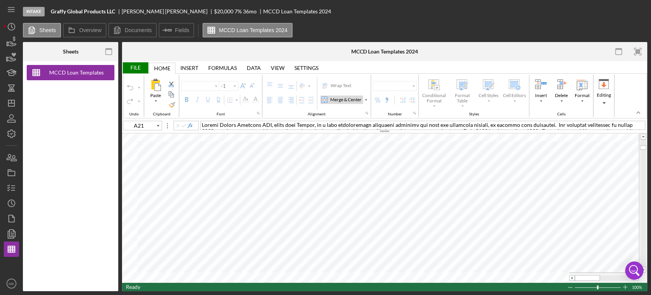
type input "Calibri"
type input "11"
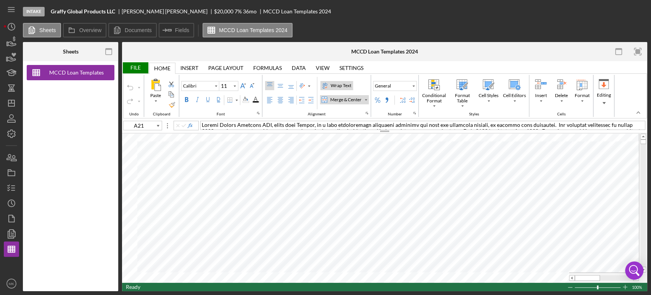
click at [133, 66] on div "File" at bounding box center [135, 67] width 26 height 11
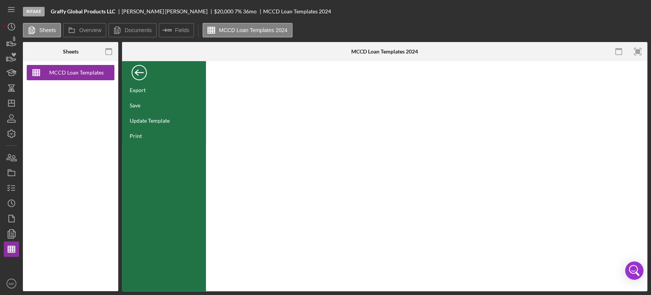
click at [137, 73] on div "Back" at bounding box center [139, 70] width 15 height 15
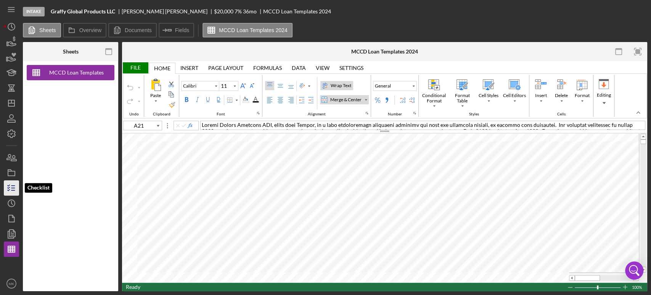
click at [14, 189] on icon "button" at bounding box center [11, 187] width 19 height 19
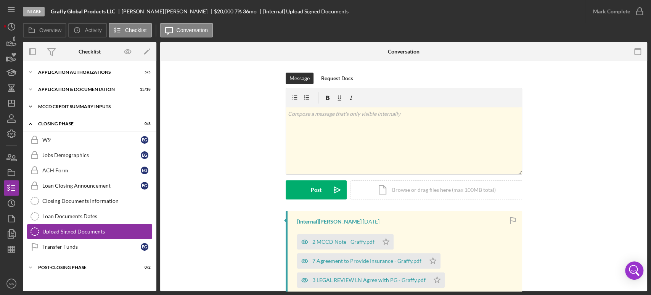
click at [97, 106] on div "MCCD Credit Summary Inputs" at bounding box center [92, 106] width 109 height 5
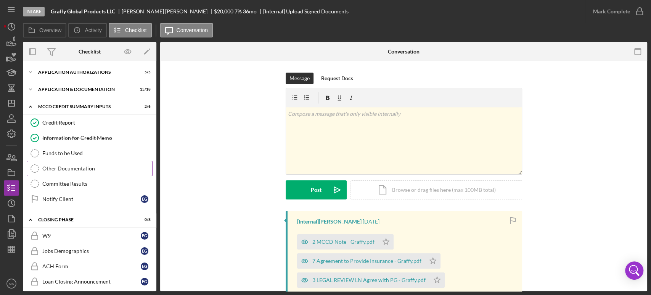
click at [113, 169] on div "Other Documentation" at bounding box center [97, 168] width 110 height 6
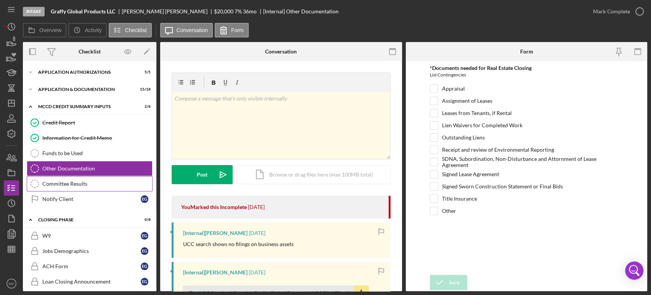
click at [82, 183] on div "Committee Results" at bounding box center [97, 184] width 110 height 6
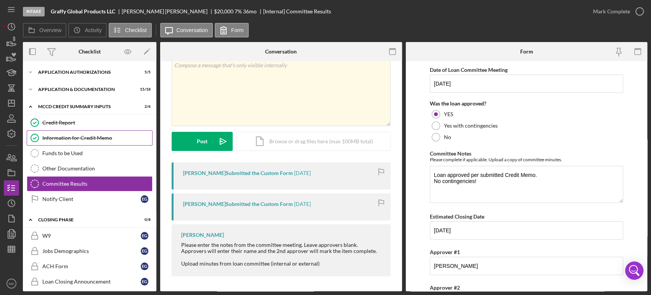
click at [96, 138] on div "Information for Credit Memo" at bounding box center [97, 138] width 110 height 6
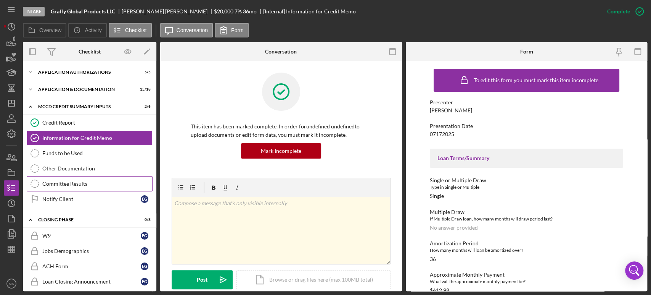
click at [115, 182] on div "Committee Results" at bounding box center [97, 184] width 110 height 6
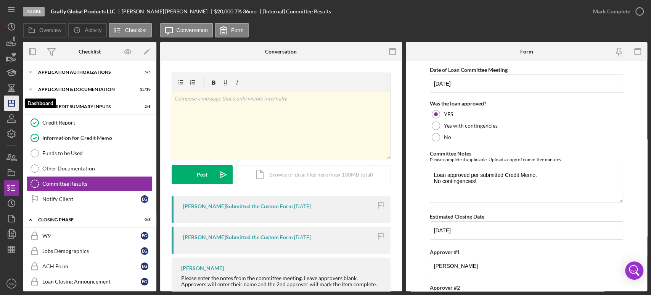
click at [12, 102] on icon "Icon/Dashboard" at bounding box center [11, 103] width 19 height 19
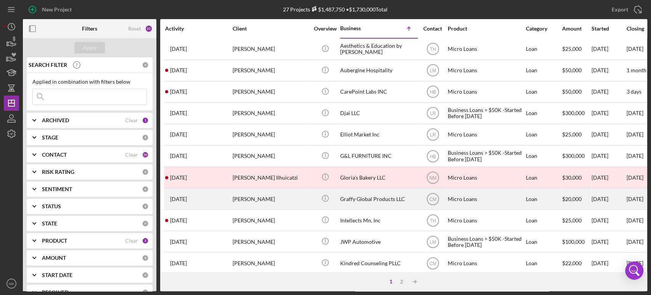
click at [379, 197] on div "Graffy Global Products LLC" at bounding box center [378, 199] width 76 height 20
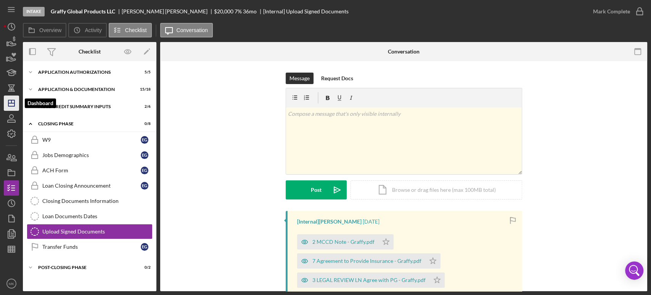
click at [14, 104] on polygon "button" at bounding box center [11, 103] width 6 height 6
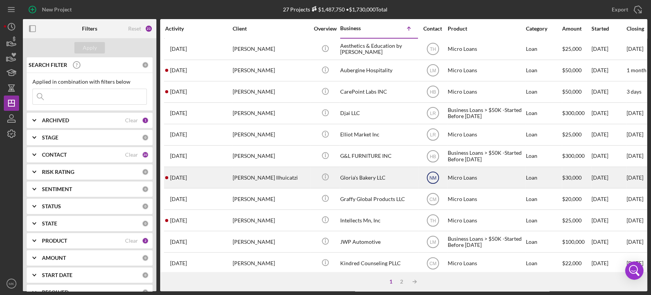
click at [433, 175] on text "NM" at bounding box center [432, 177] width 7 height 5
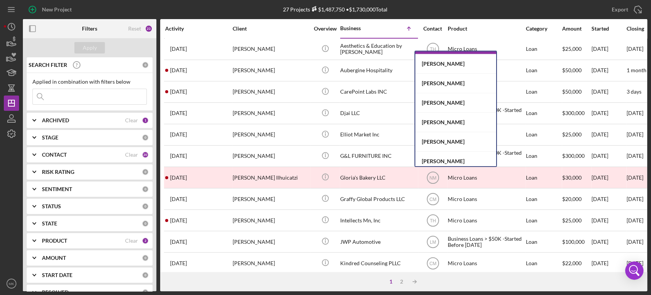
scroll to position [157, 0]
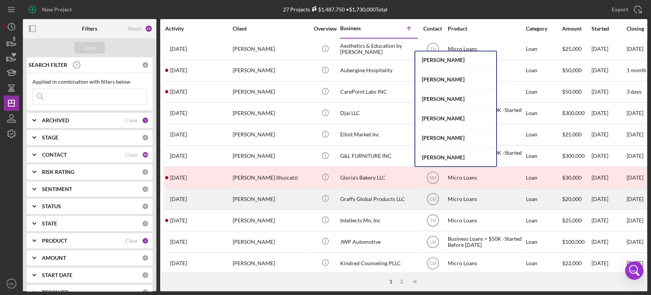
click at [387, 197] on div "Graffy Global Products LLC" at bounding box center [378, 199] width 76 height 20
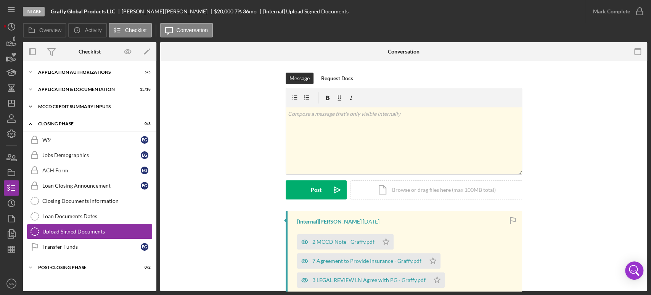
click at [56, 105] on div "MCCD Credit Summary Inputs" at bounding box center [92, 106] width 109 height 5
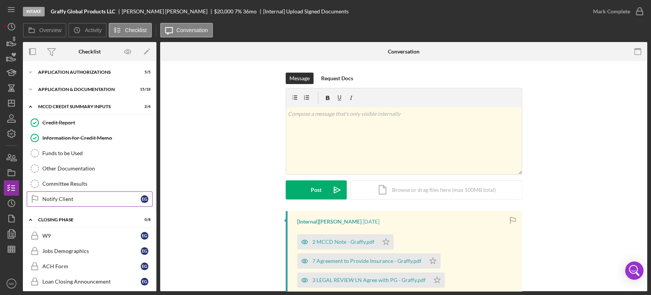
click at [118, 199] on div "Notify Client" at bounding box center [91, 199] width 98 height 6
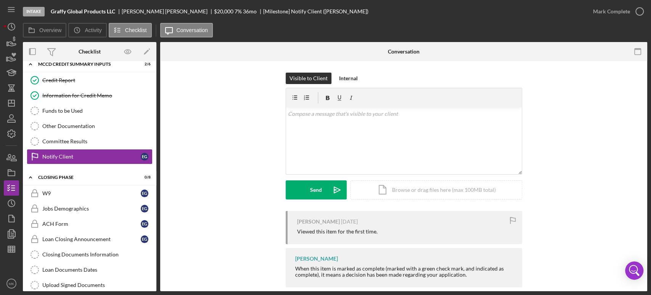
scroll to position [82, 0]
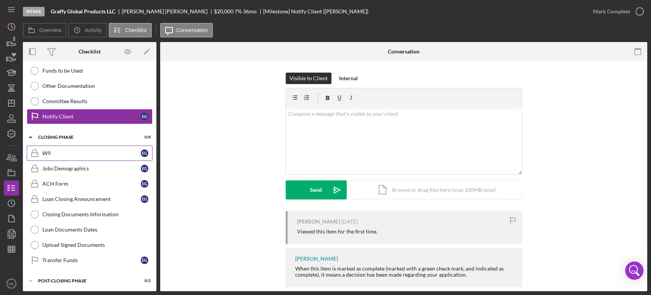
click at [86, 150] on div "W9" at bounding box center [91, 153] width 98 height 6
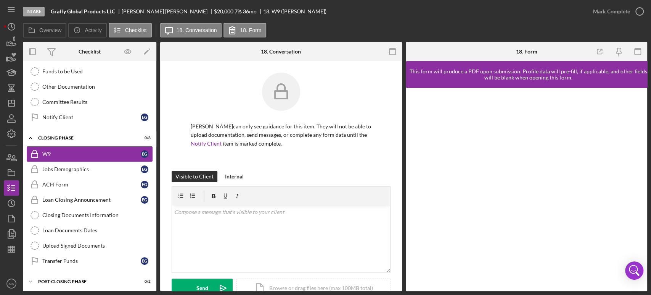
scroll to position [82, 0]
click at [89, 168] on div "Jobs Demographics" at bounding box center [91, 168] width 98 height 6
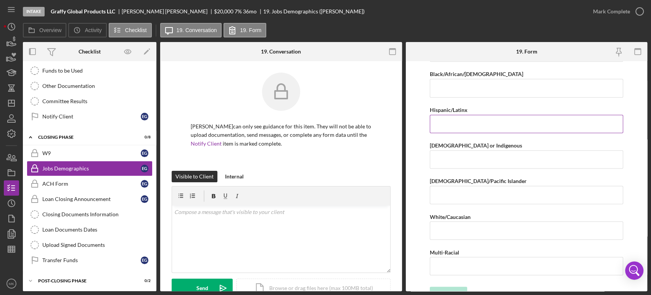
scroll to position [857, 0]
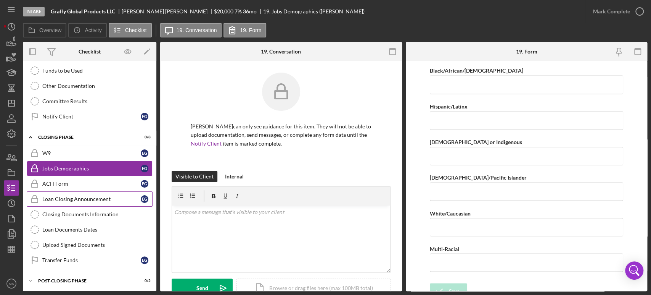
click at [95, 198] on div "Loan Closing Announcement" at bounding box center [91, 199] width 98 height 6
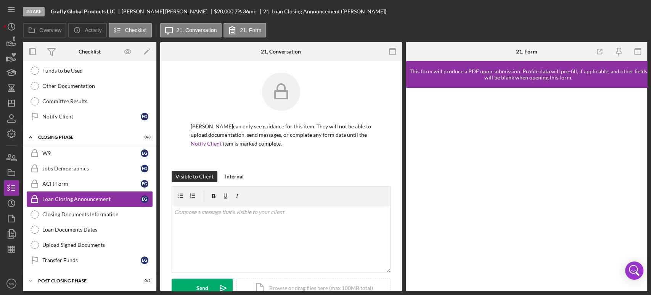
scroll to position [82, 0]
click at [113, 257] on div "Transfer Funds" at bounding box center [91, 260] width 98 height 6
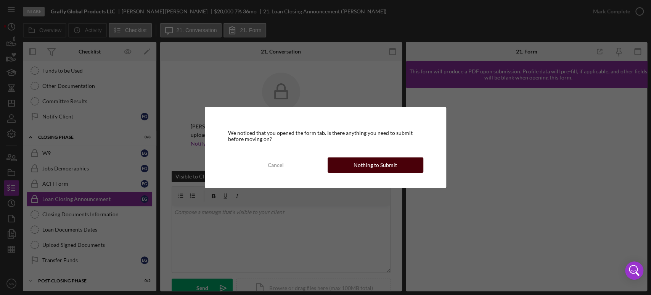
click at [378, 163] on div "Nothing to Submit" at bounding box center [376, 164] width 44 height 15
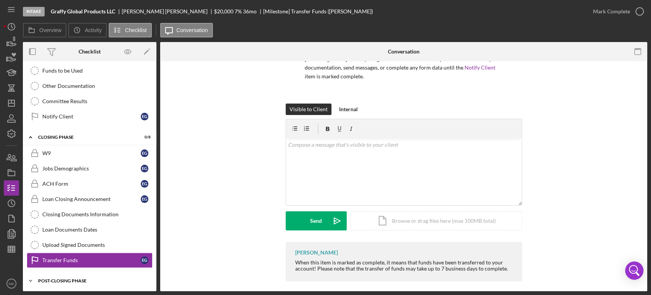
scroll to position [72, 0]
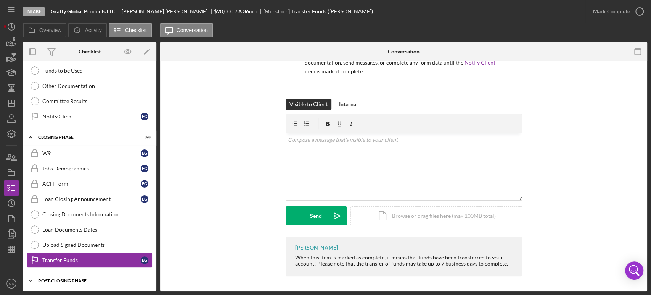
click at [71, 278] on div "Post-Closing Phase" at bounding box center [92, 280] width 109 height 5
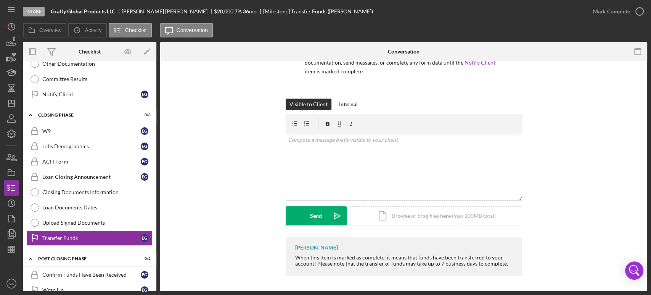
scroll to position [117, 0]
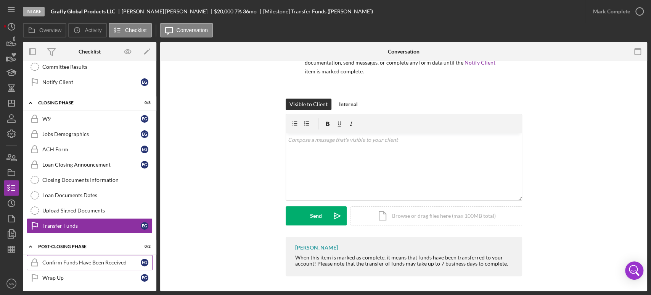
click at [99, 260] on div "Confirm Funds Have Been Received" at bounding box center [91, 262] width 98 height 6
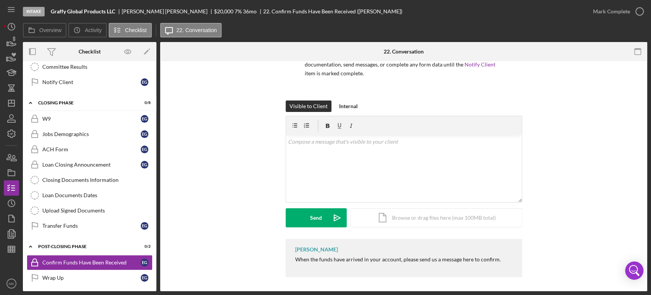
scroll to position [71, 0]
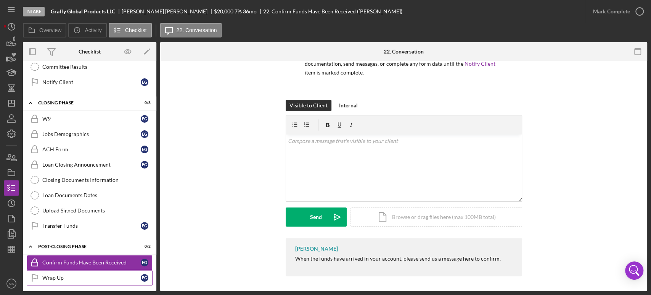
click at [79, 275] on div "Wrap Up" at bounding box center [91, 277] width 98 height 6
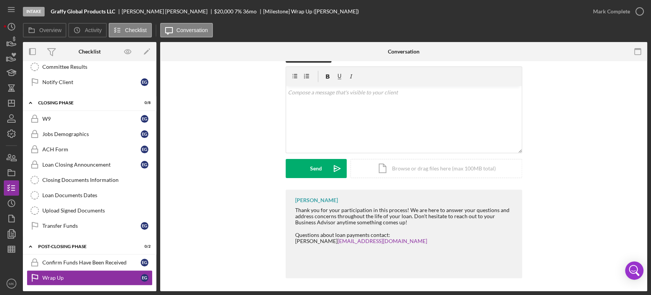
scroll to position [121, 0]
